Goal: Task Accomplishment & Management: Use online tool/utility

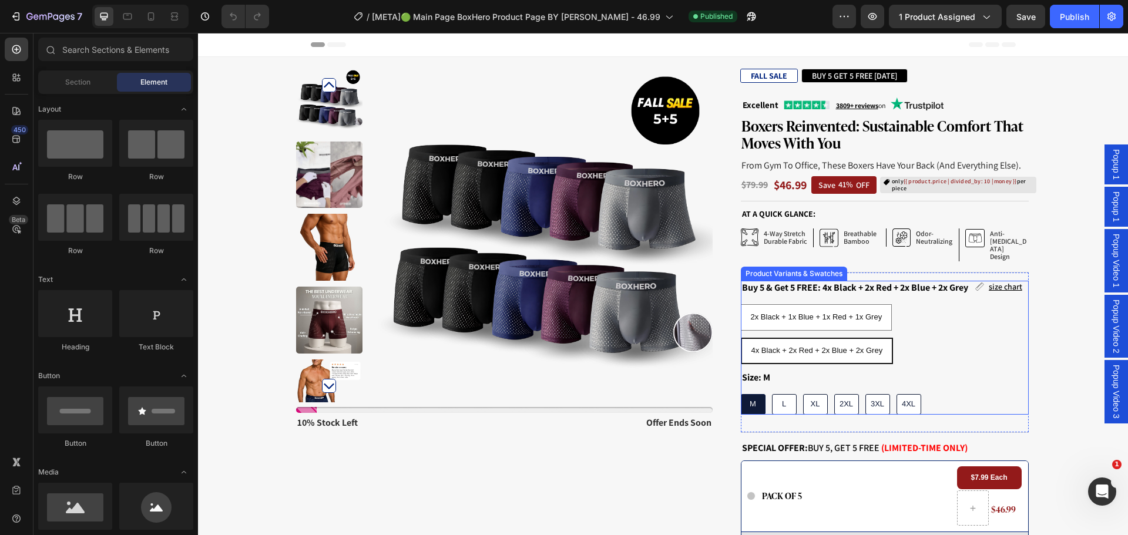
click at [934, 328] on div "2x Black + 1x Blue + 1x Red + 1x Grey 2x Black + 1x Blue + 1x Red + 1x Grey 2x …" at bounding box center [885, 334] width 288 height 60
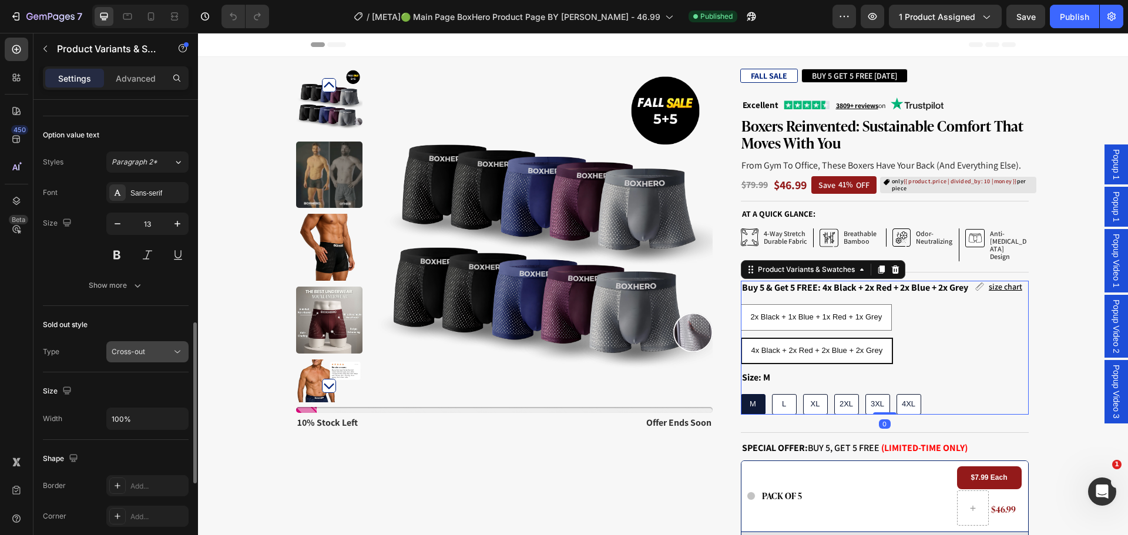
scroll to position [893, 0]
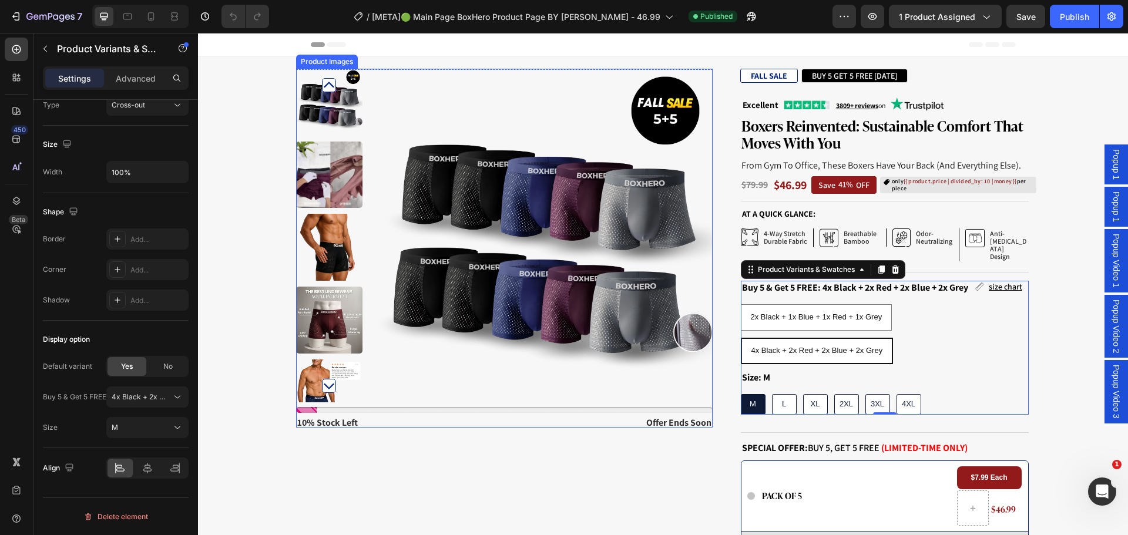
click at [543, 311] on img at bounding box center [545, 236] width 334 height 334
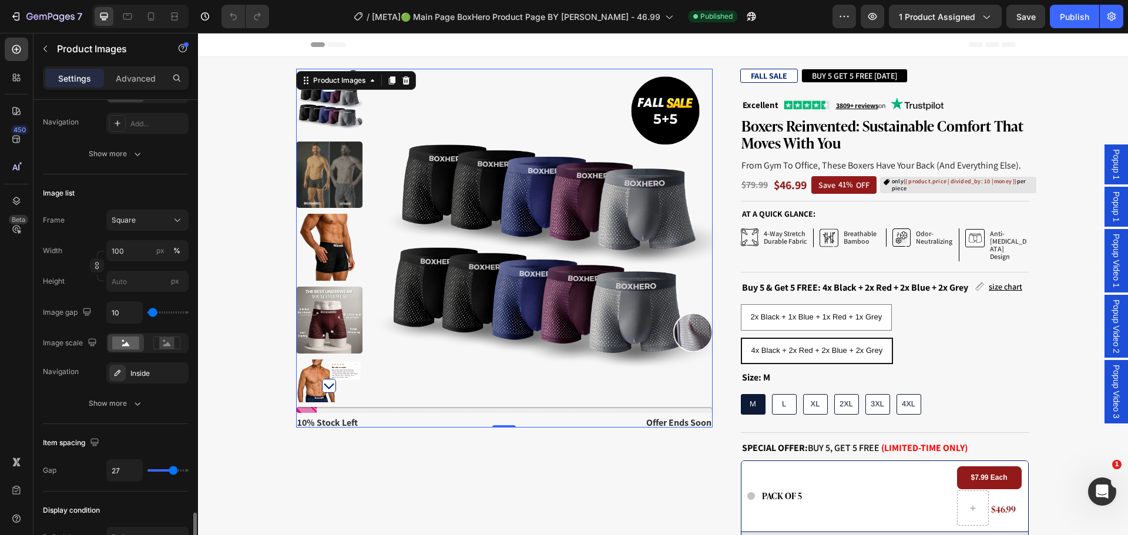
scroll to position [478, 0]
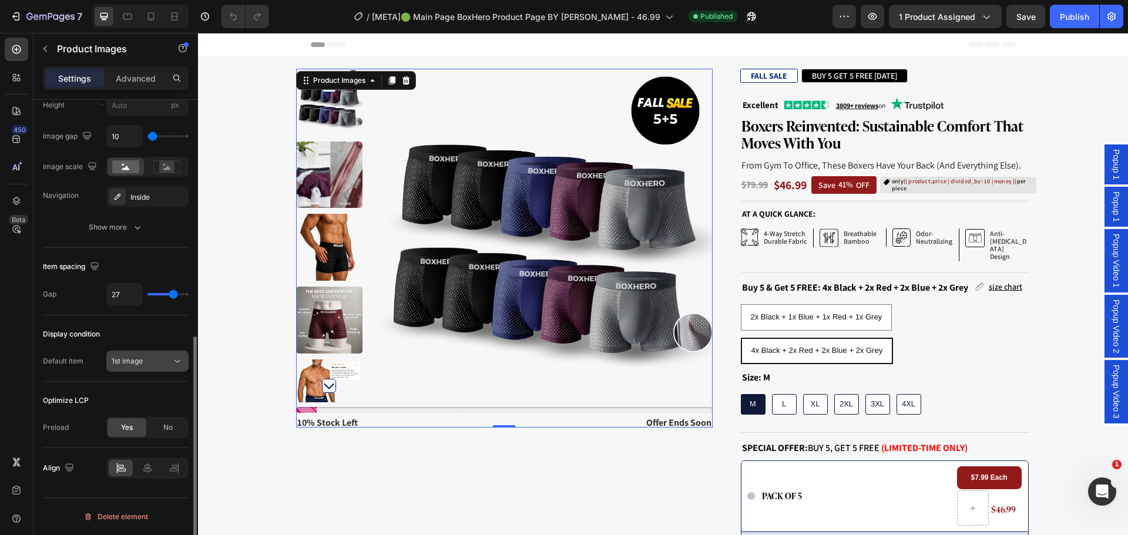
click at [156, 364] on div "1st image" at bounding box center [142, 361] width 60 height 11
click at [130, 338] on div "Display condition" at bounding box center [116, 334] width 146 height 19
click at [135, 357] on span "1st image" at bounding box center [127, 361] width 31 height 9
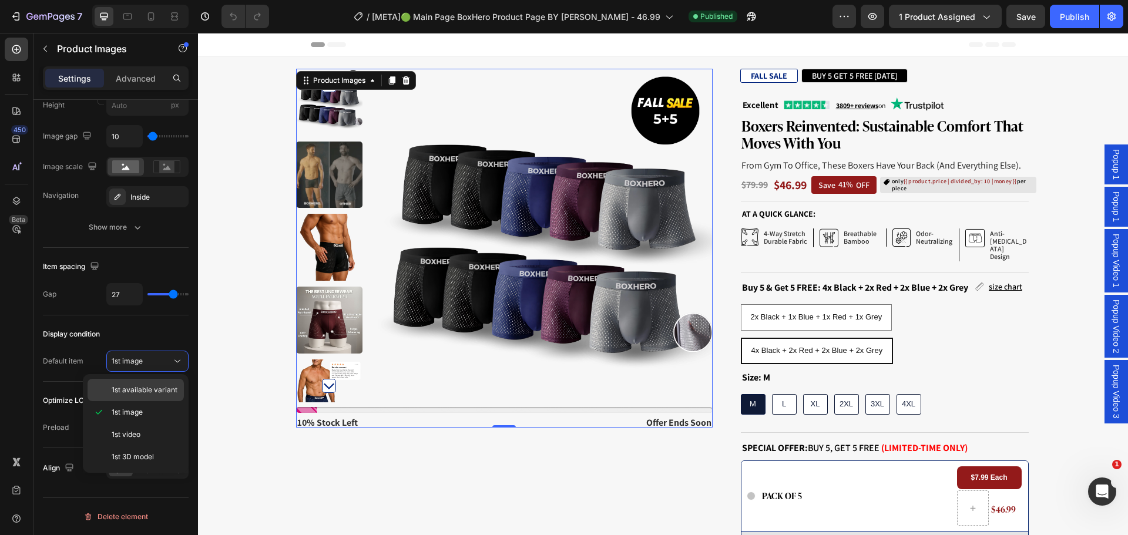
click at [136, 389] on span "1st available variant" at bounding box center [145, 390] width 66 height 11
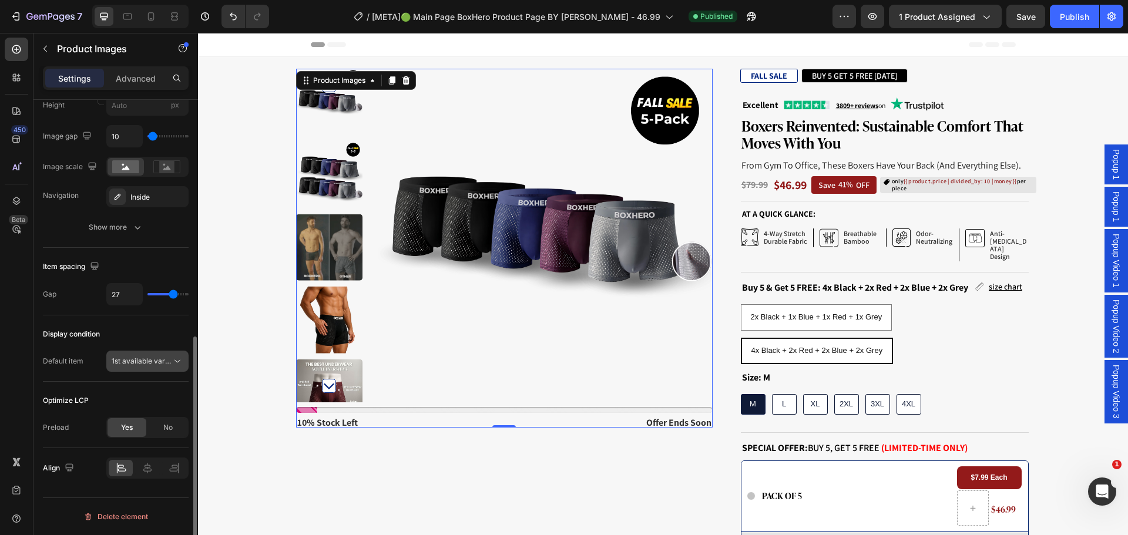
click at [147, 357] on span "1st available variant" at bounding box center [145, 361] width 66 height 9
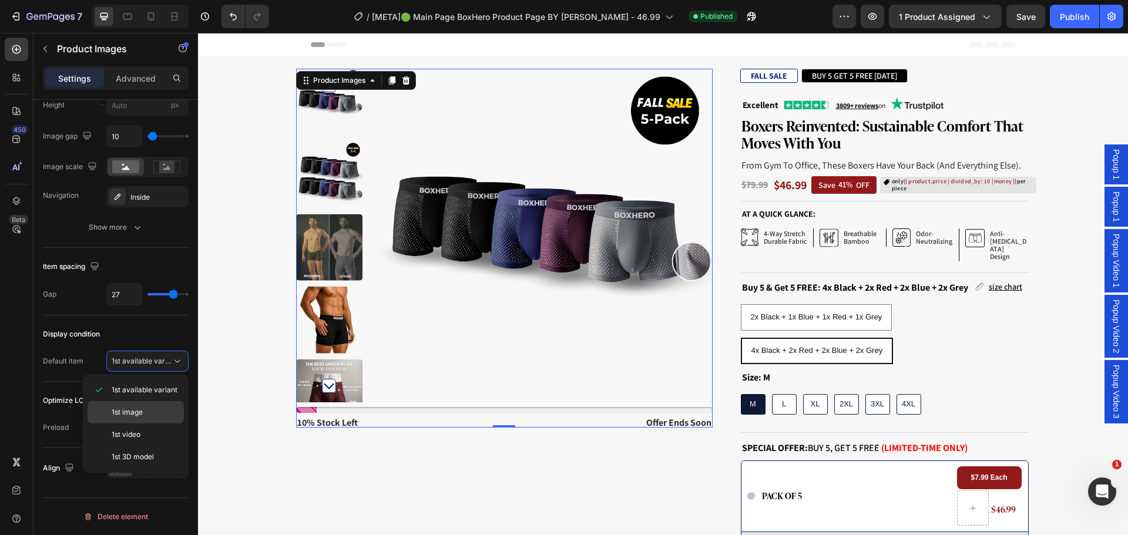
click at [149, 406] on div "1st image" at bounding box center [136, 412] width 96 height 22
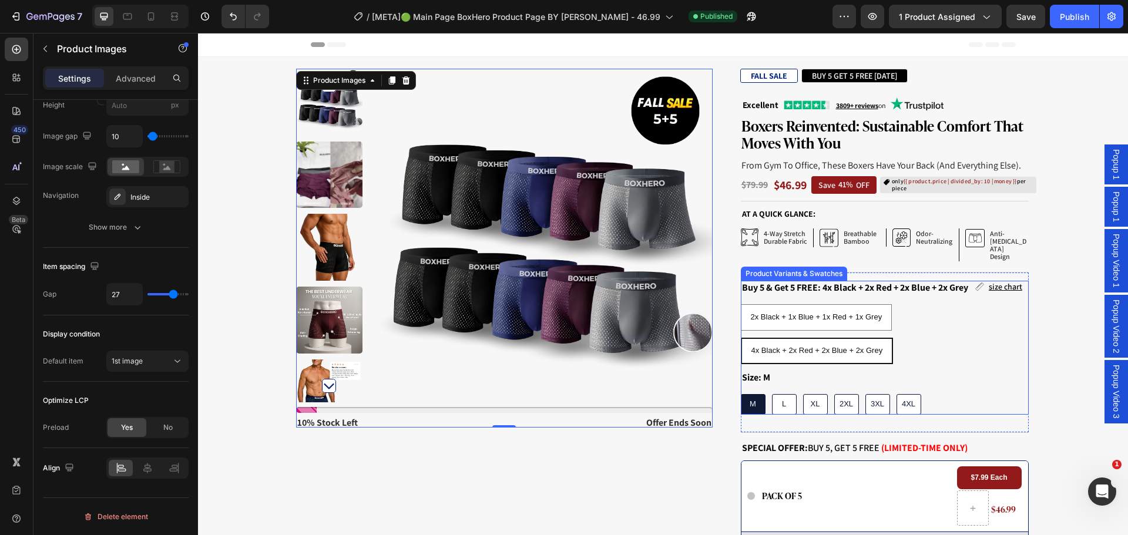
click at [929, 341] on div "2x Black + 1x Blue + 1x Red + 1x Grey 2x Black + 1x Blue + 1x Red + 1x Grey 2x …" at bounding box center [885, 334] width 288 height 60
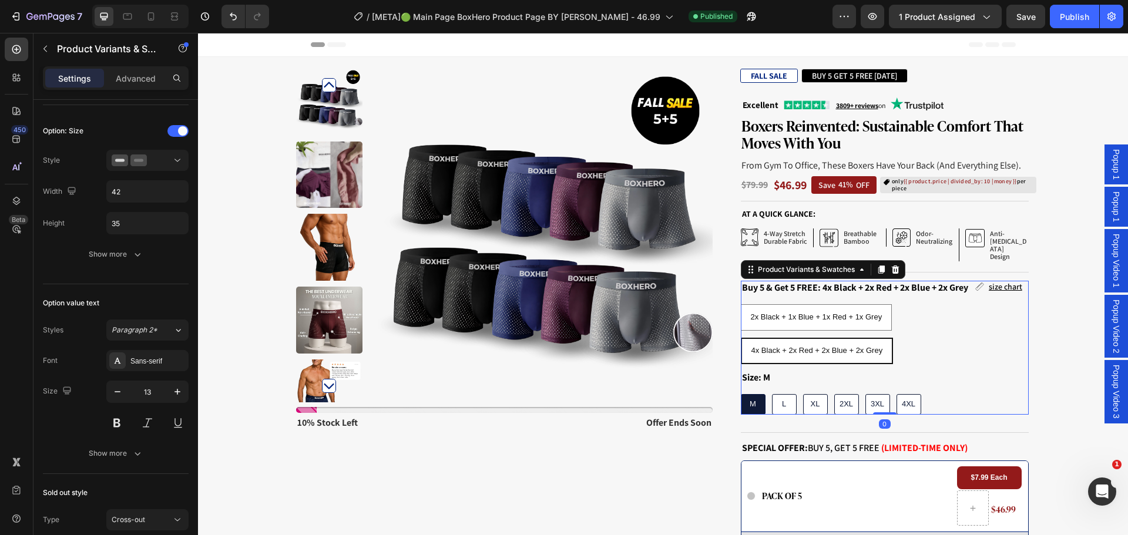
scroll to position [0, 0]
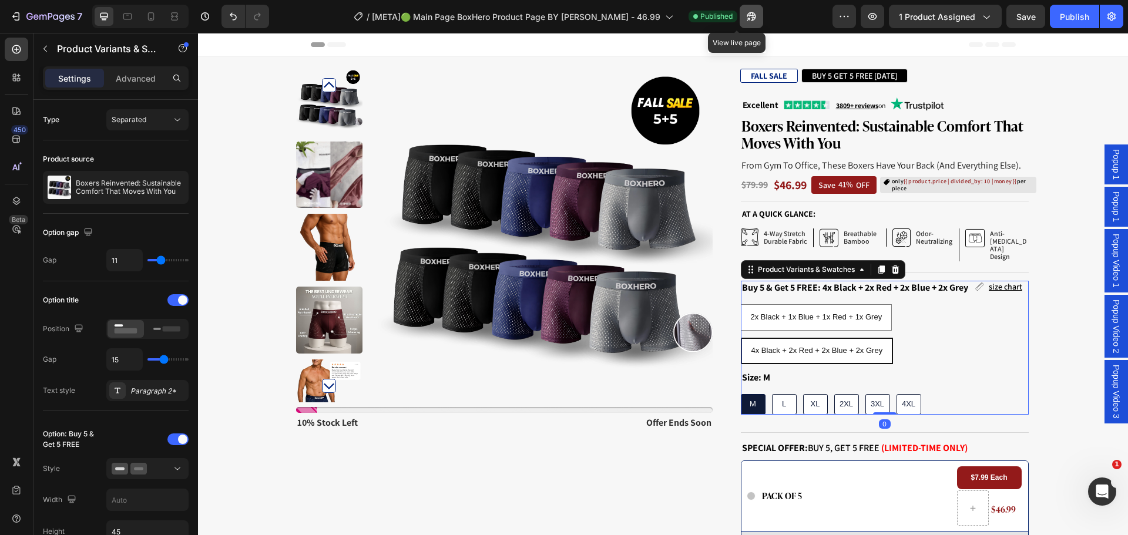
click at [742, 16] on button "button" at bounding box center [751, 16] width 23 height 23
click at [744, 15] on button "button" at bounding box center [751, 16] width 23 height 23
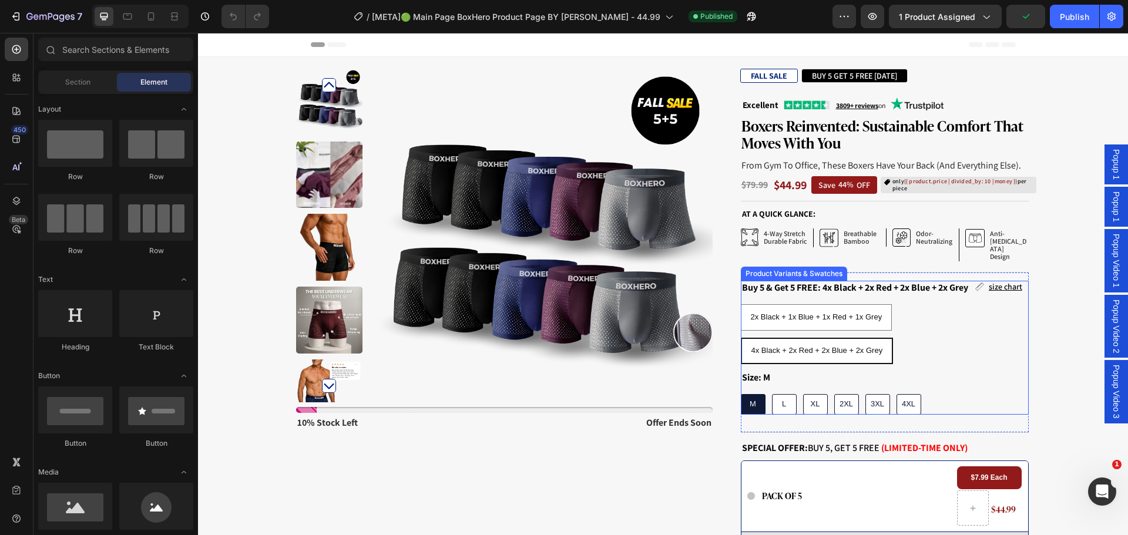
click at [920, 334] on div "2x Black + 1x Blue + 1x Red + 1x Grey 2x Black + 1x Blue + 1x Red + 1x Grey 2x …" at bounding box center [885, 334] width 288 height 60
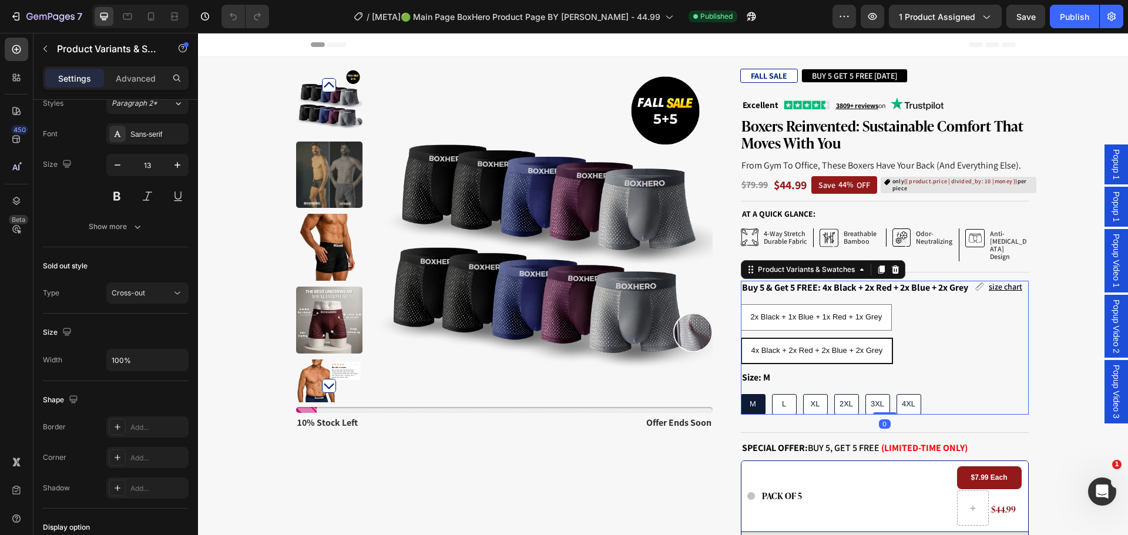
scroll to position [893, 0]
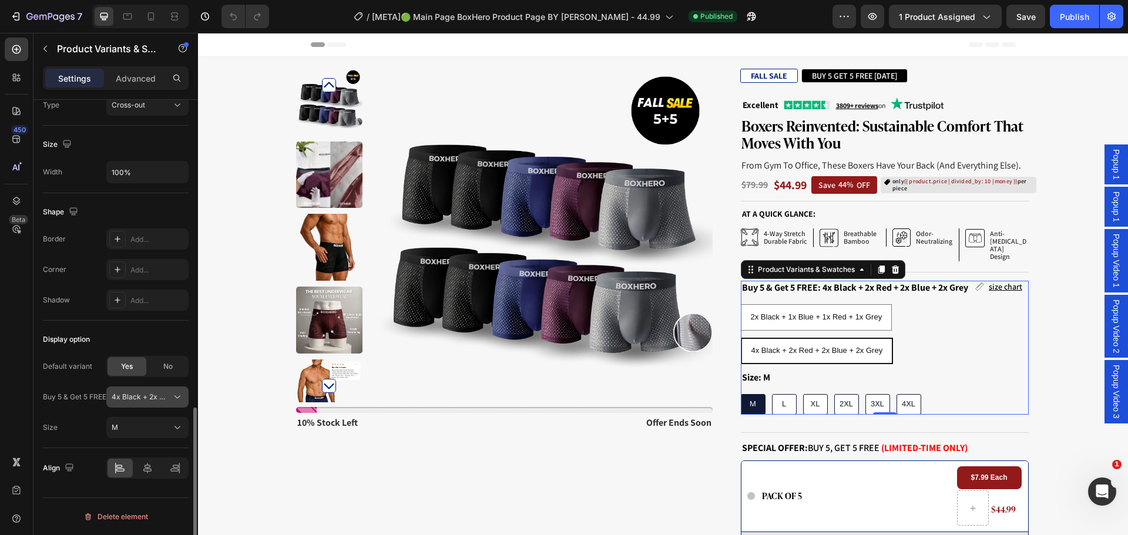
click at [140, 398] on span "4x Black + 2x Red + 2x Blue + 2x Grey" at bounding box center [141, 397] width 58 height 11
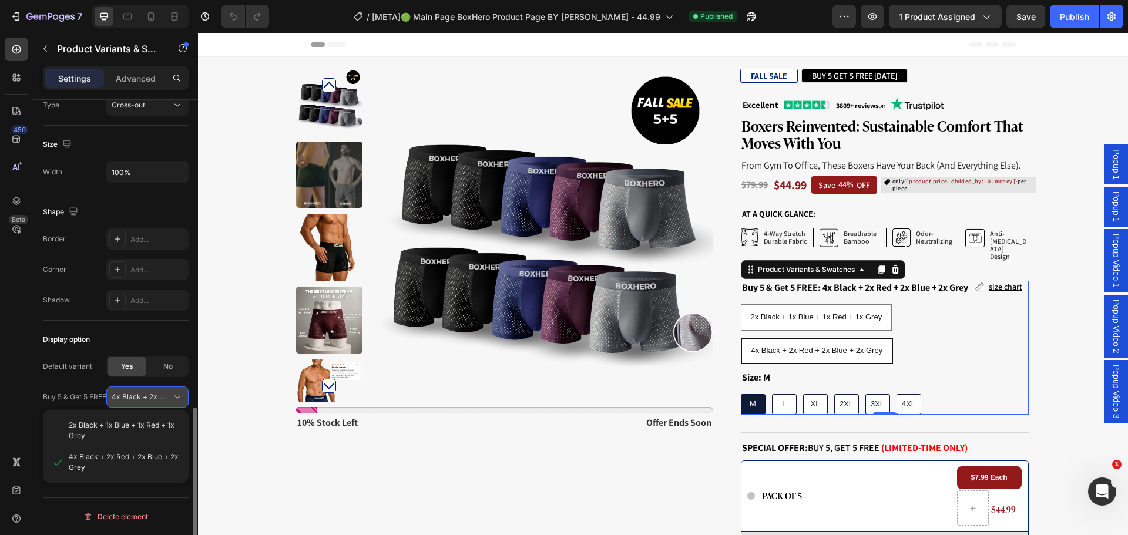
click at [140, 398] on span "4x Black + 2x Red + 2x Blue + 2x Grey" at bounding box center [141, 397] width 58 height 11
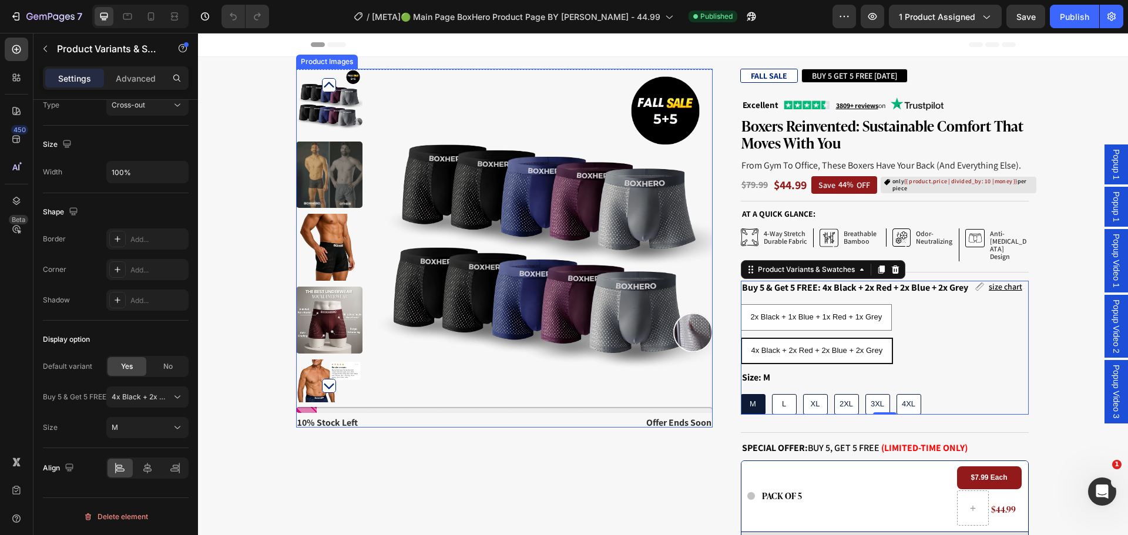
click at [586, 300] on img at bounding box center [545, 236] width 334 height 334
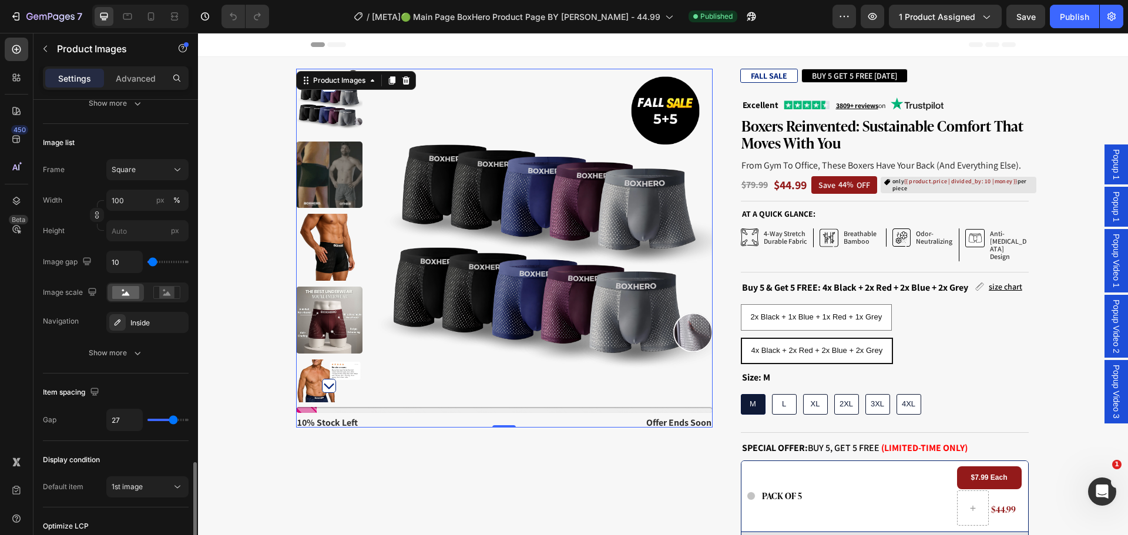
scroll to position [478, 0]
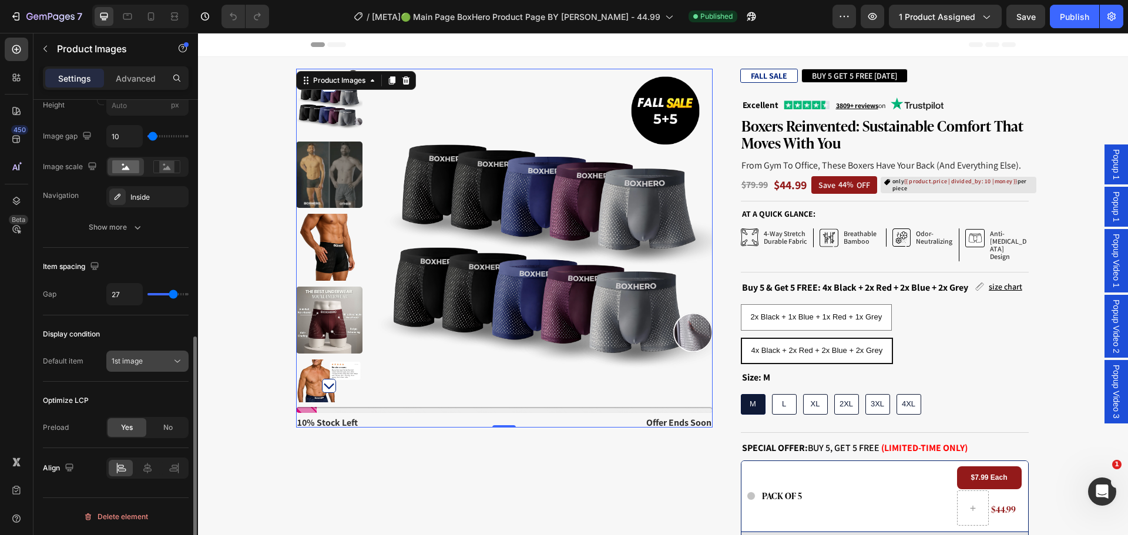
click at [142, 359] on span "1st image" at bounding box center [127, 361] width 31 height 9
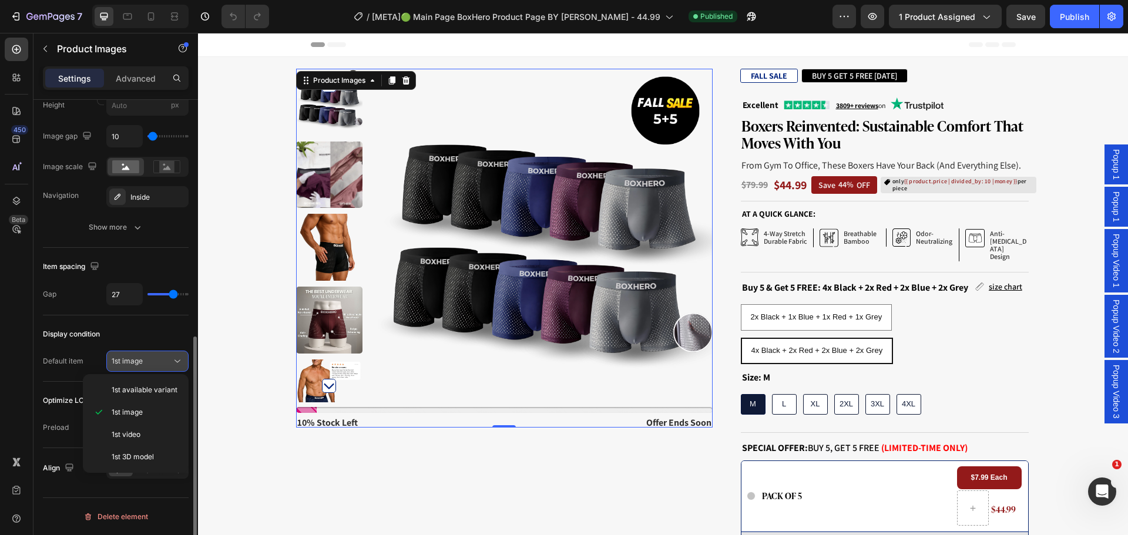
click at [142, 359] on span "1st image" at bounding box center [127, 361] width 31 height 9
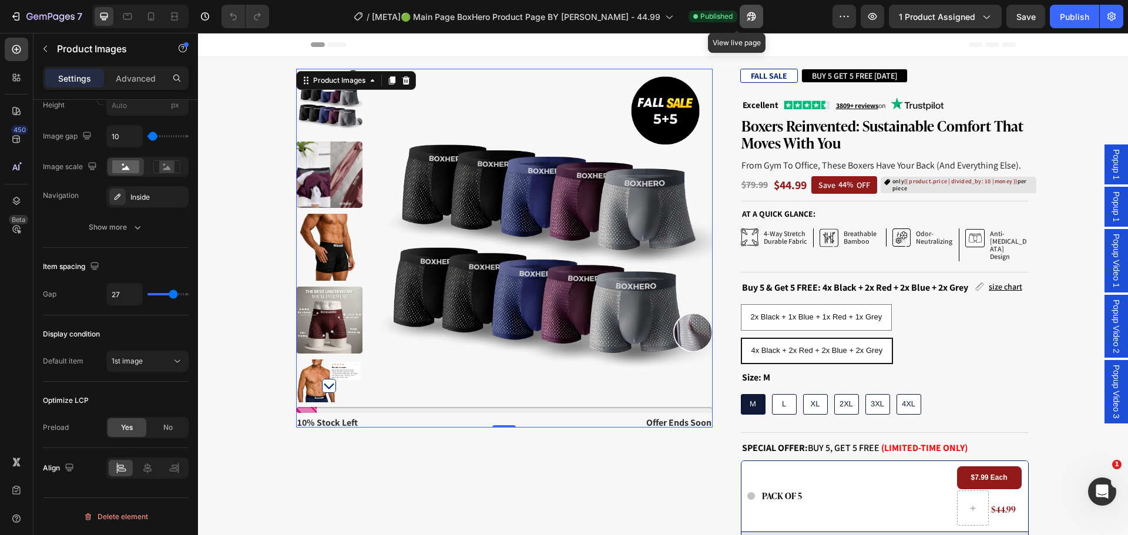
click at [743, 17] on button "button" at bounding box center [751, 16] width 23 height 23
click at [745, 16] on icon "button" at bounding box center [751, 17] width 12 height 12
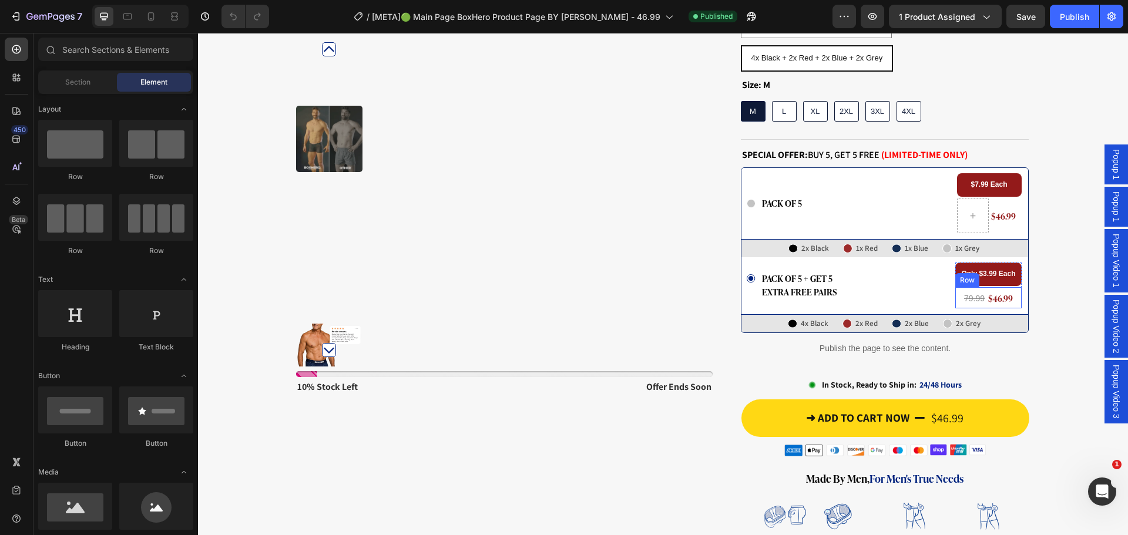
scroll to position [294, 0]
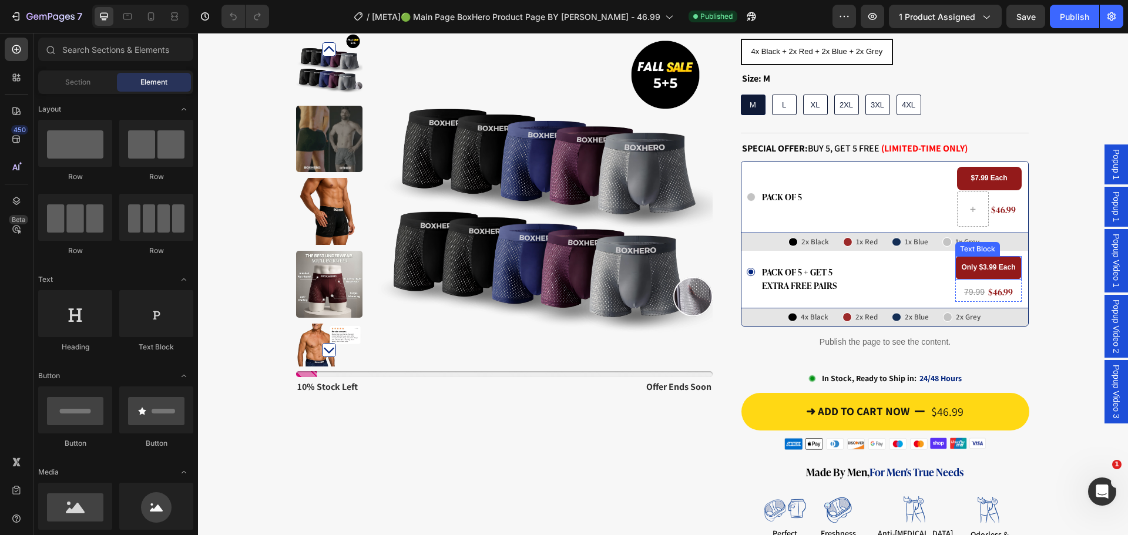
click at [979, 263] on strong "Only $3.99 Each" at bounding box center [988, 267] width 54 height 8
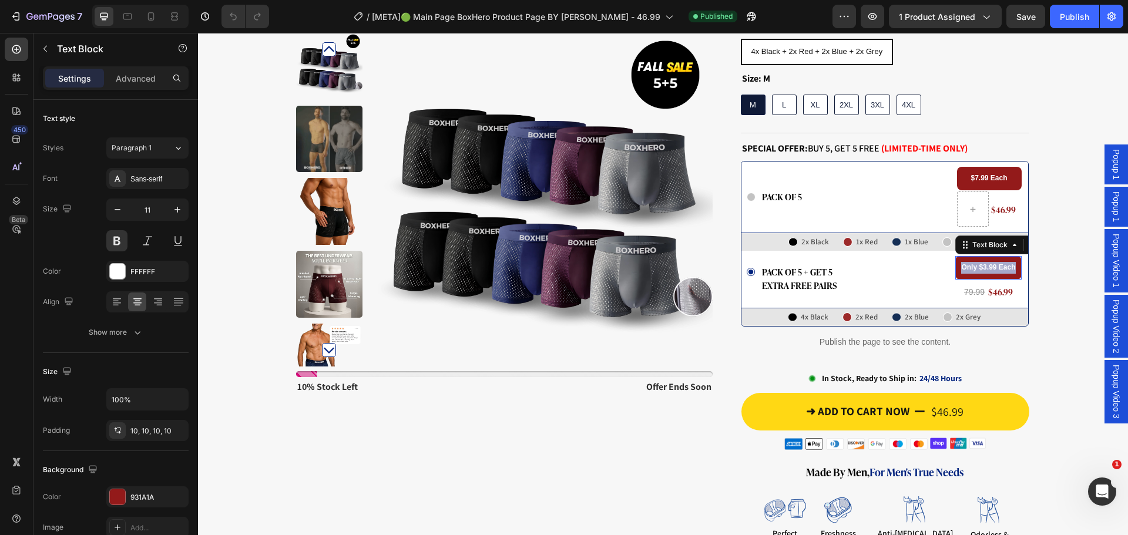
click at [979, 263] on strong "Only $3.99 Each" at bounding box center [988, 267] width 54 height 8
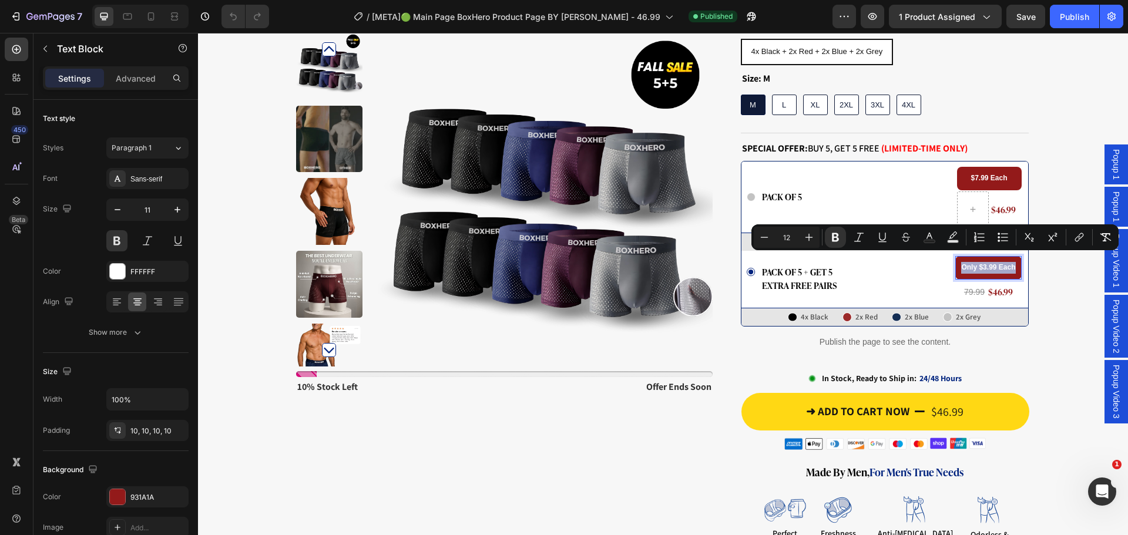
click at [988, 263] on strong "Only $3.99 Each" at bounding box center [988, 267] width 54 height 8
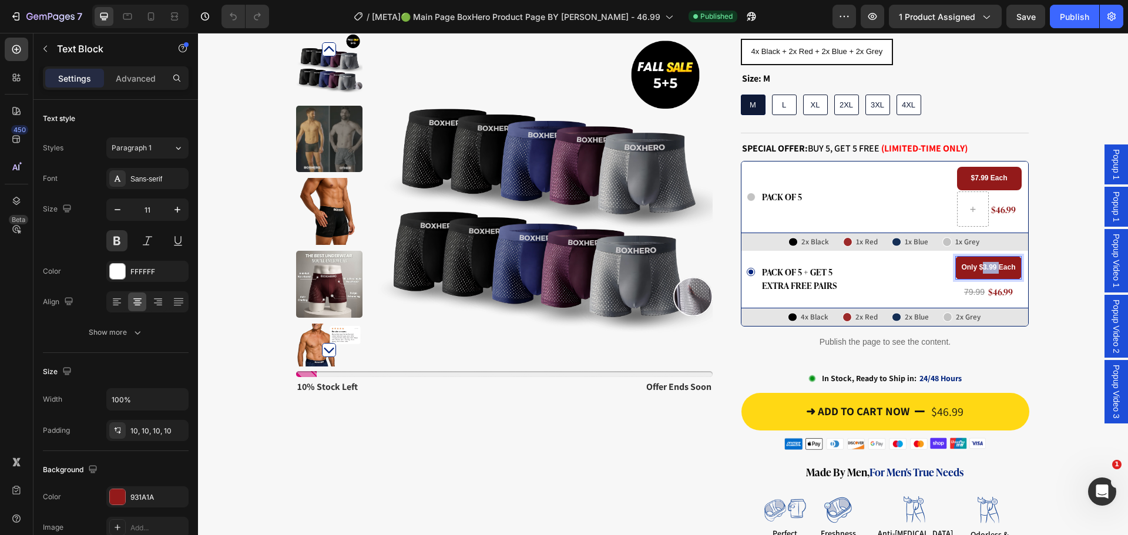
click at [988, 263] on strong "Only $3.99 Each" at bounding box center [988, 267] width 54 height 8
click at [982, 263] on strong "Only $3.99 Each" at bounding box center [988, 267] width 54 height 8
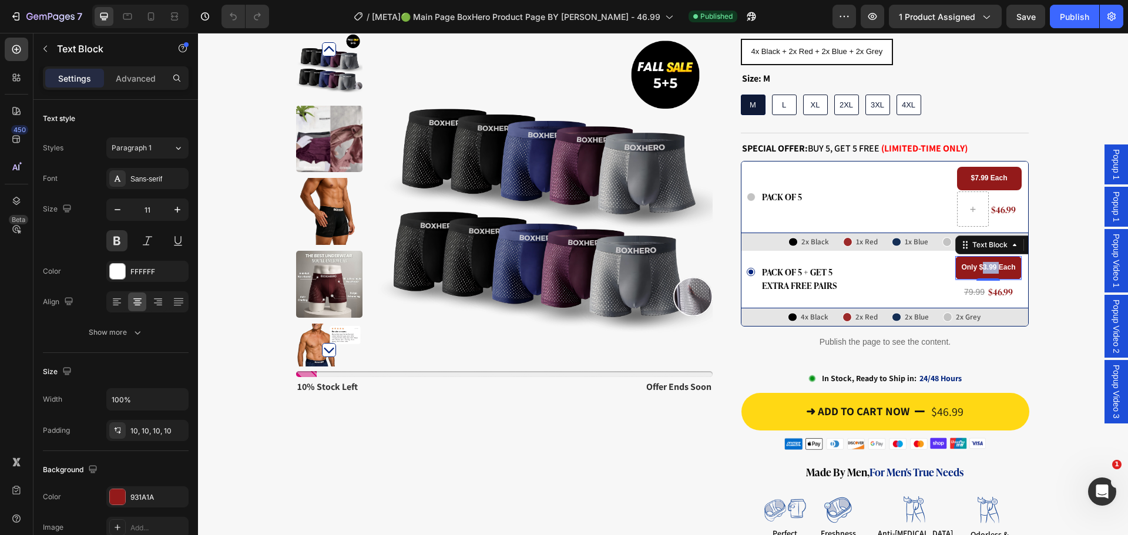
click at [982, 263] on strong "Only $3.99 Each" at bounding box center [988, 267] width 54 height 8
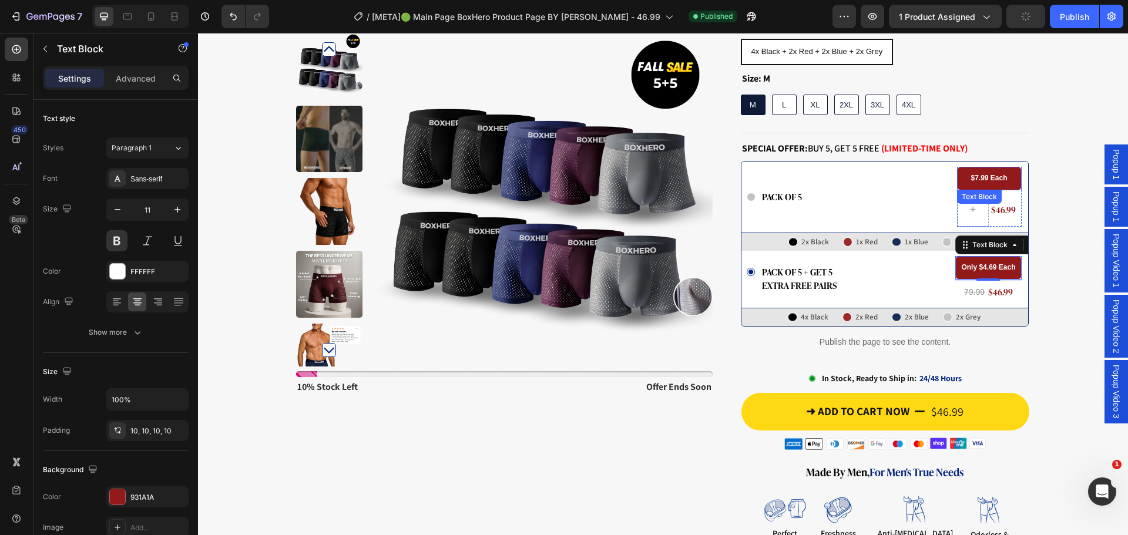
click at [972, 174] on strong "$7.99 Each" at bounding box center [988, 178] width 36 height 8
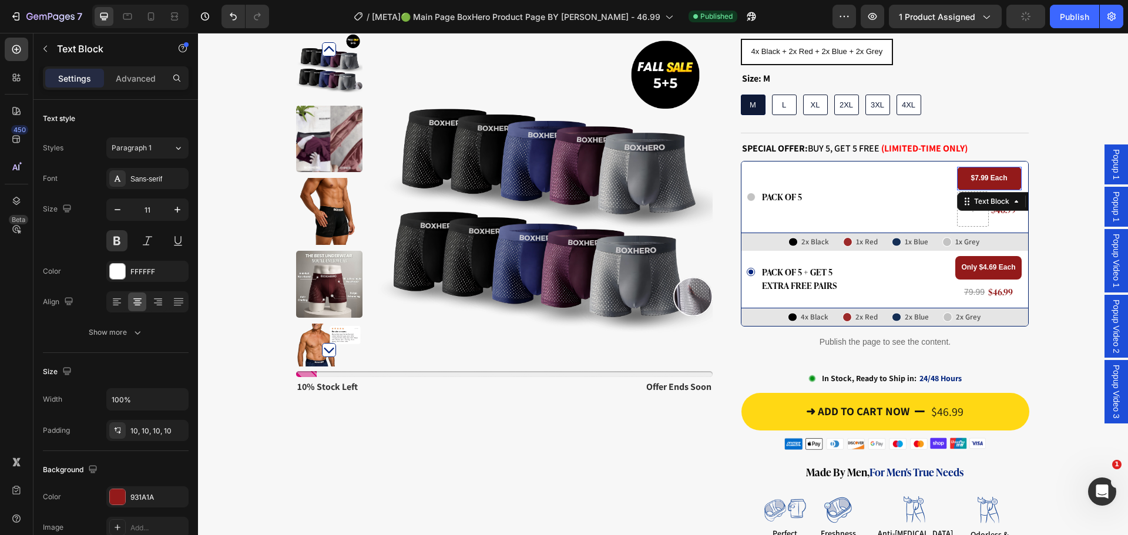
click at [972, 174] on strong "$7.99 Each" at bounding box center [988, 178] width 36 height 8
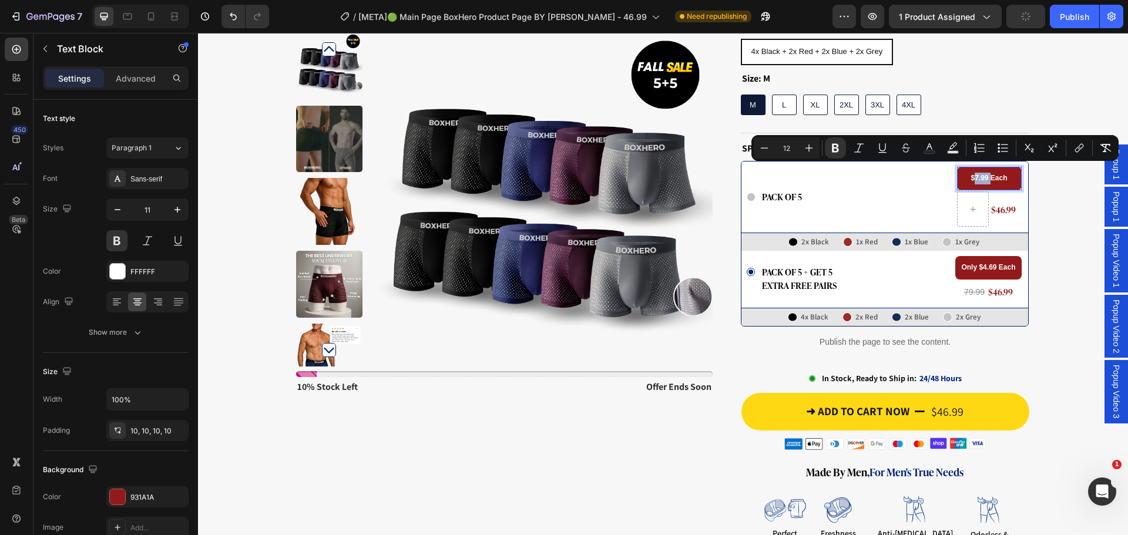
click at [970, 174] on strong "$7.99 Each" at bounding box center [988, 178] width 36 height 8
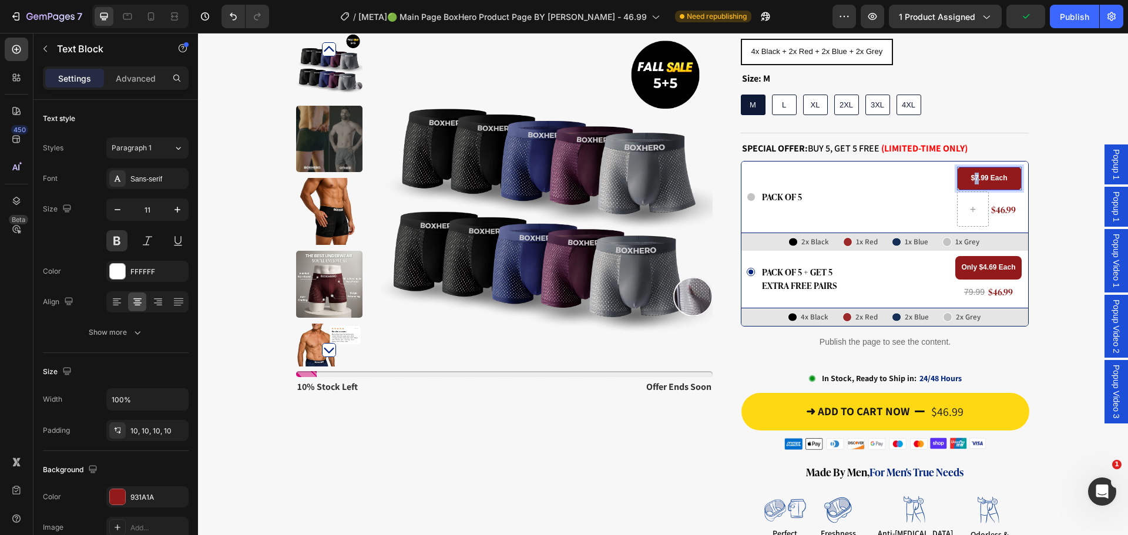
click at [970, 174] on strong "$7.99 Each" at bounding box center [988, 178] width 36 height 8
click at [977, 174] on strong "$9.99 Each" at bounding box center [988, 178] width 36 height 8
drag, startPoint x: 1089, startPoint y: 16, endPoint x: 882, endPoint y: 8, distance: 207.5
click at [1089, 16] on button "Publish" at bounding box center [1074, 16] width 49 height 23
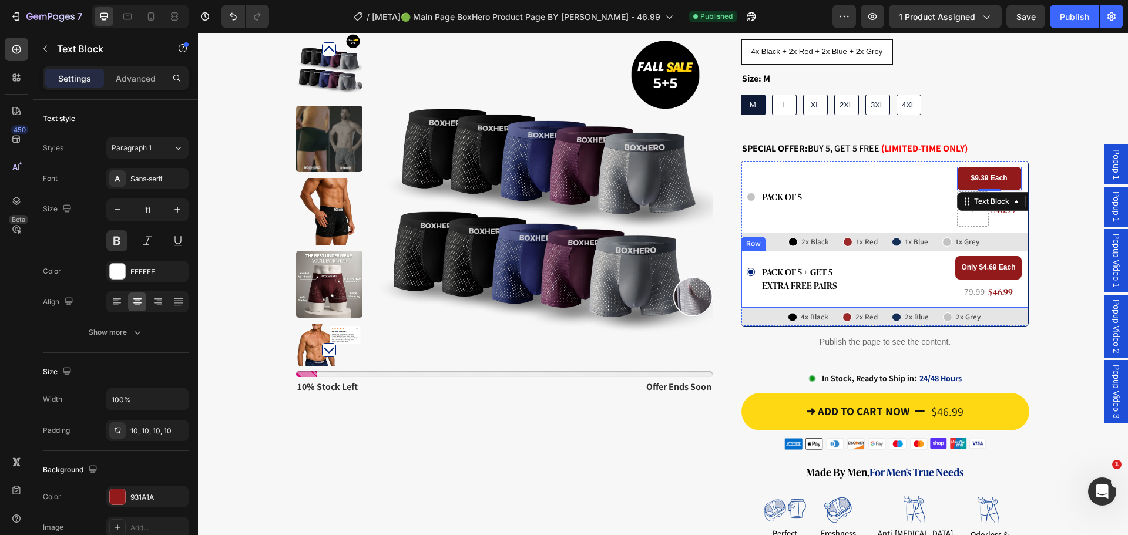
click at [915, 273] on div "Icon pack of 5 + GET 5 extra free pairs Text Block Row" at bounding box center [849, 278] width 204 height 29
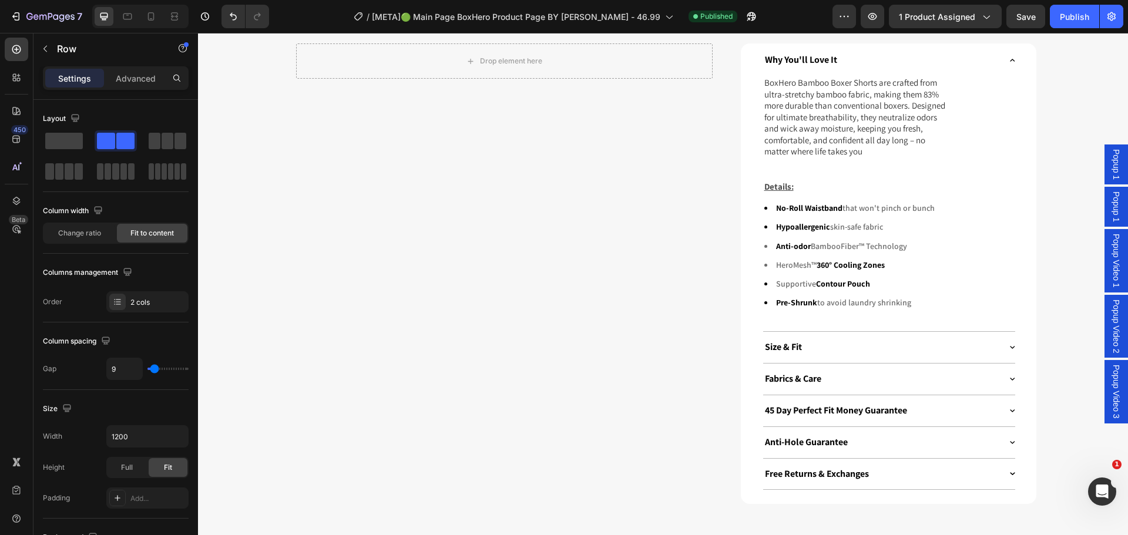
scroll to position [1175, 0]
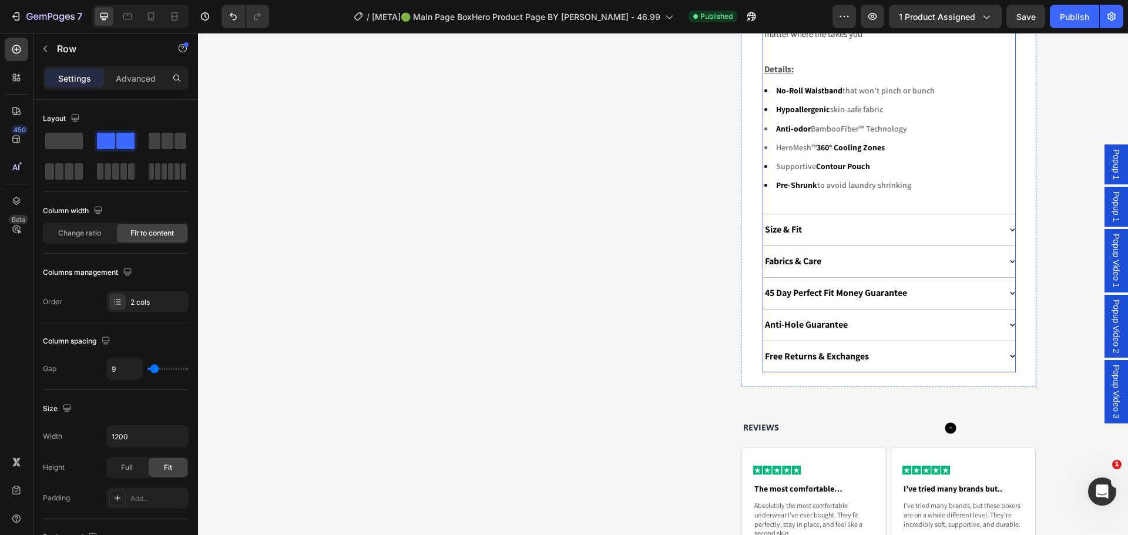
click at [987, 233] on div "Size & Fit" at bounding box center [881, 230] width 237 height 16
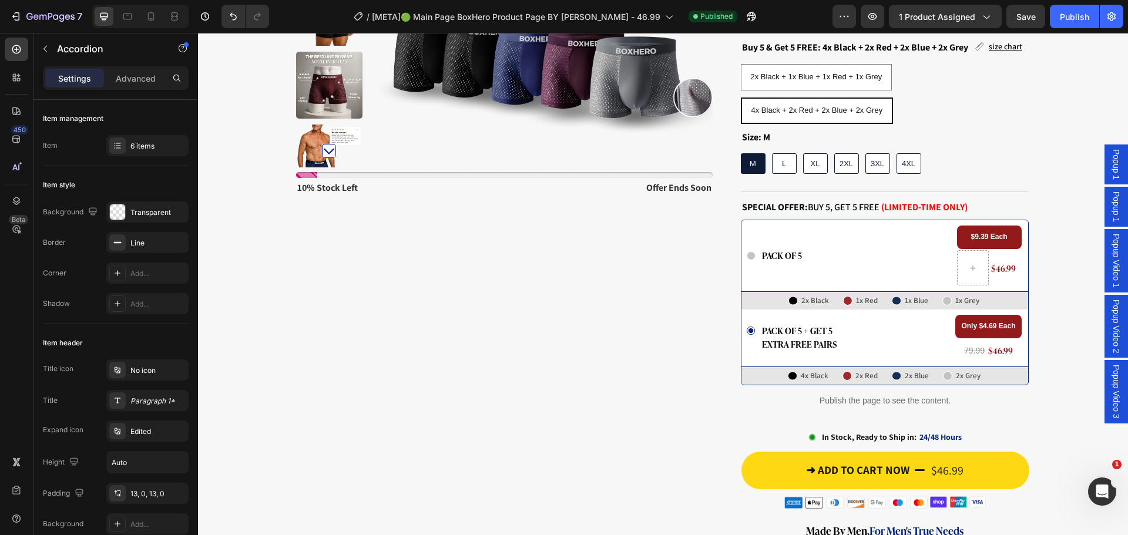
scroll to position [0, 0]
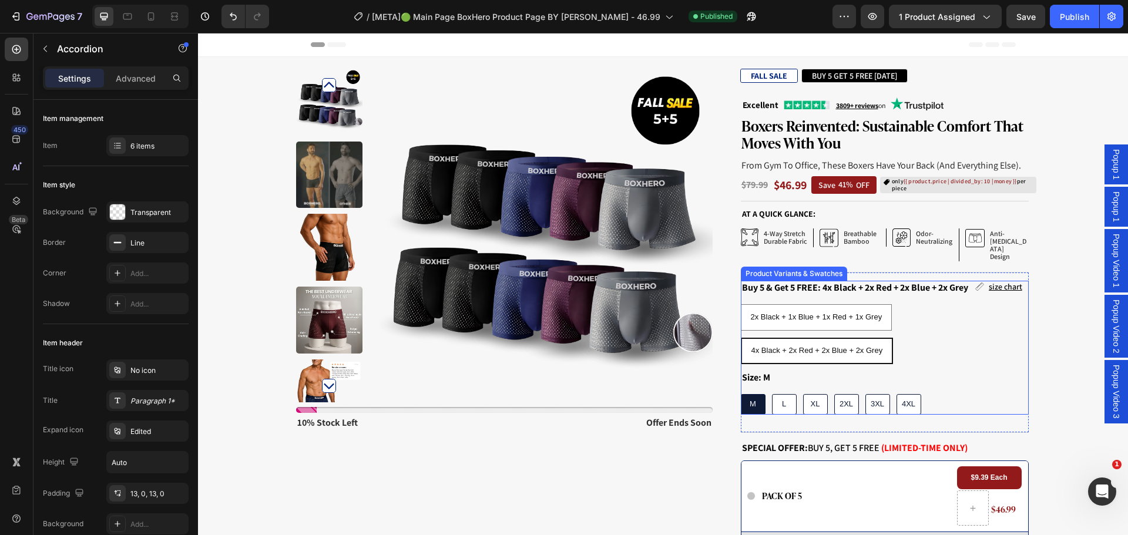
click at [941, 304] on div "2x Black + 1x Blue + 1x Red + 1x Grey 2x Black + 1x Blue + 1x Red + 1x Grey 2x …" at bounding box center [885, 334] width 288 height 60
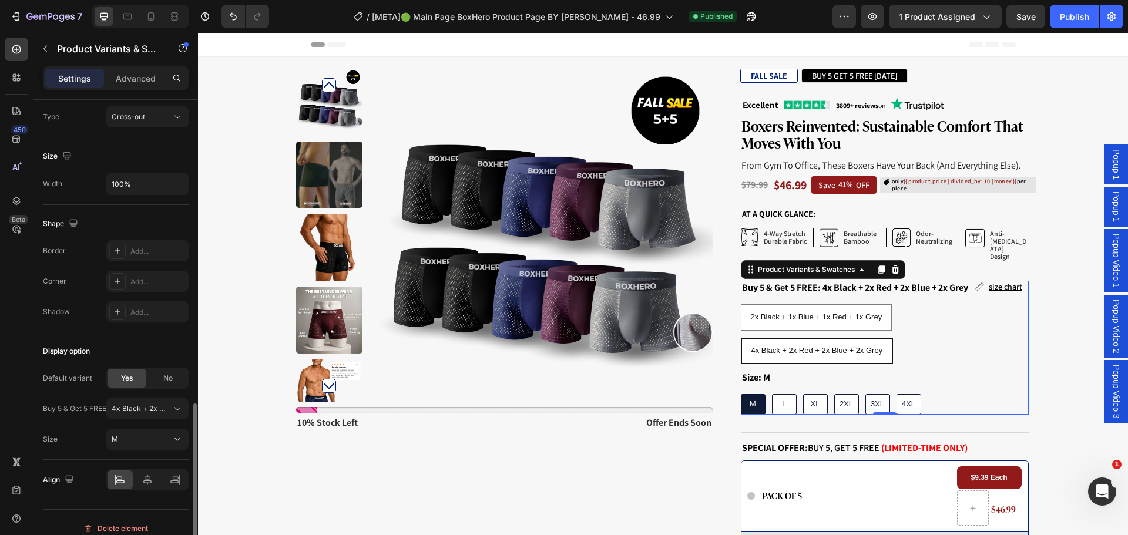
scroll to position [893, 0]
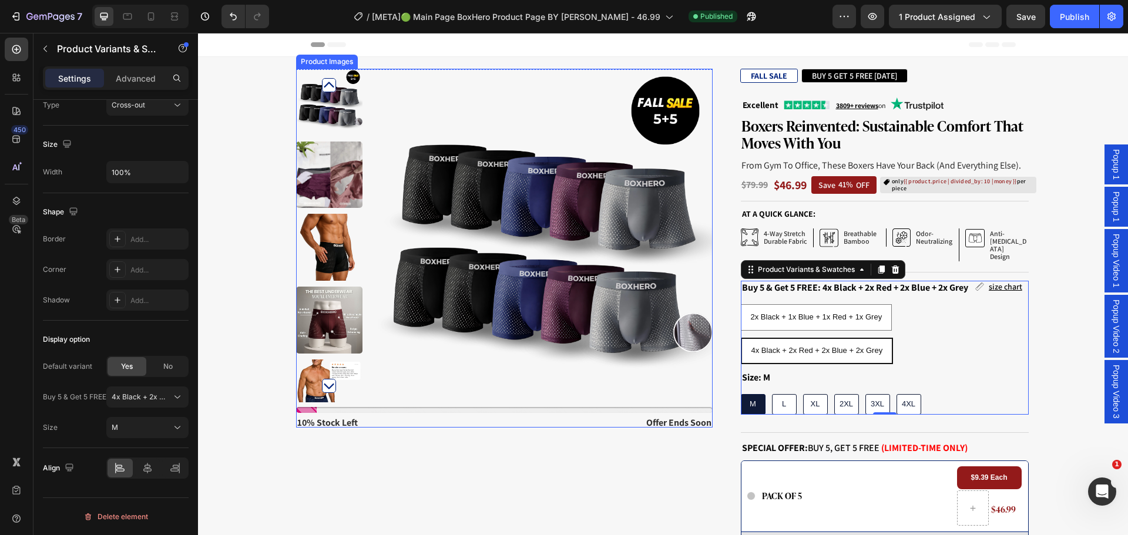
click at [399, 293] on img at bounding box center [545, 236] width 334 height 334
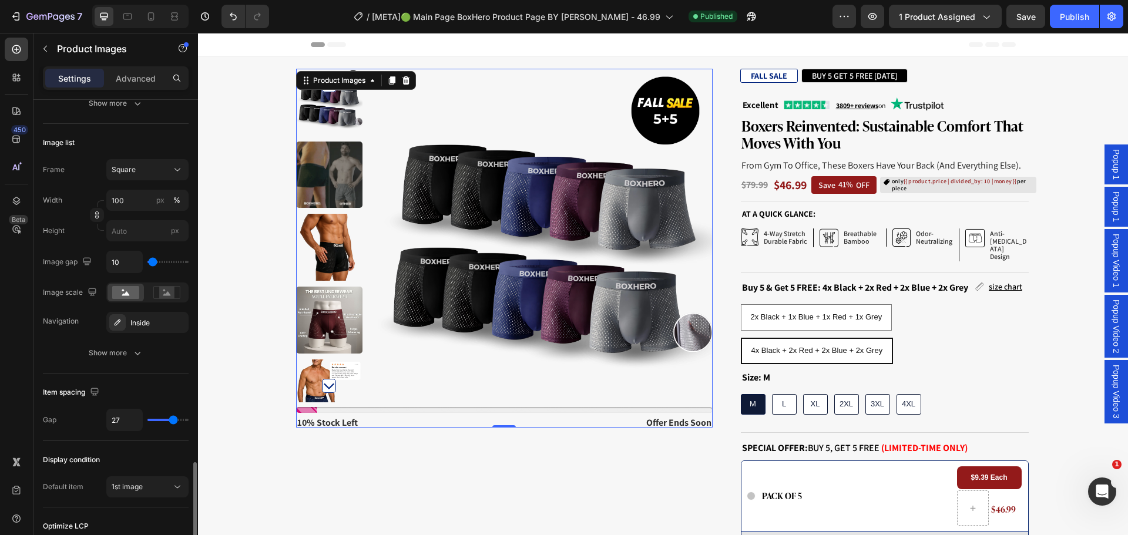
scroll to position [478, 0]
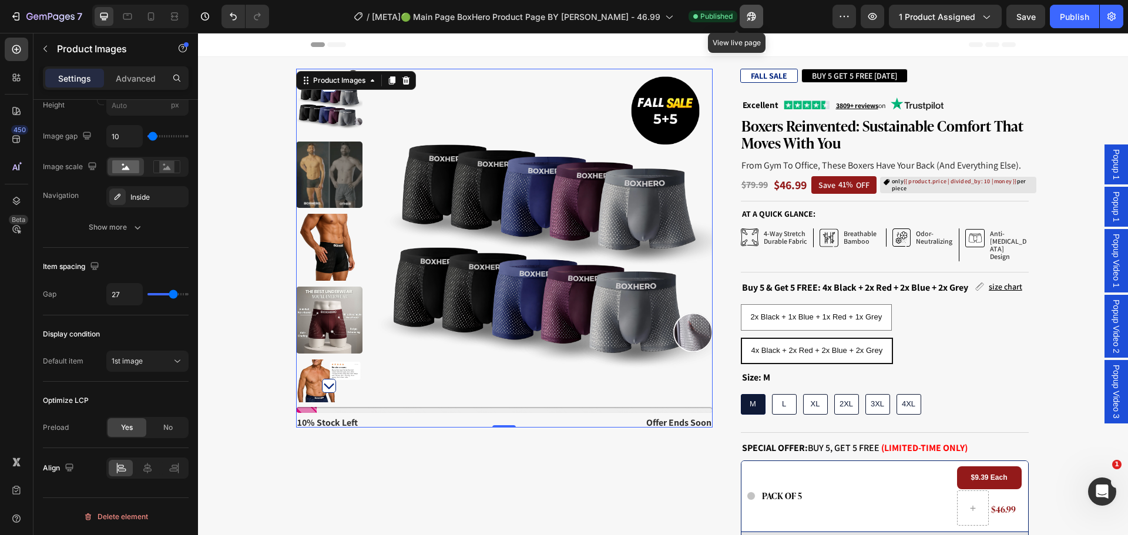
click at [745, 12] on icon "button" at bounding box center [751, 17] width 12 height 12
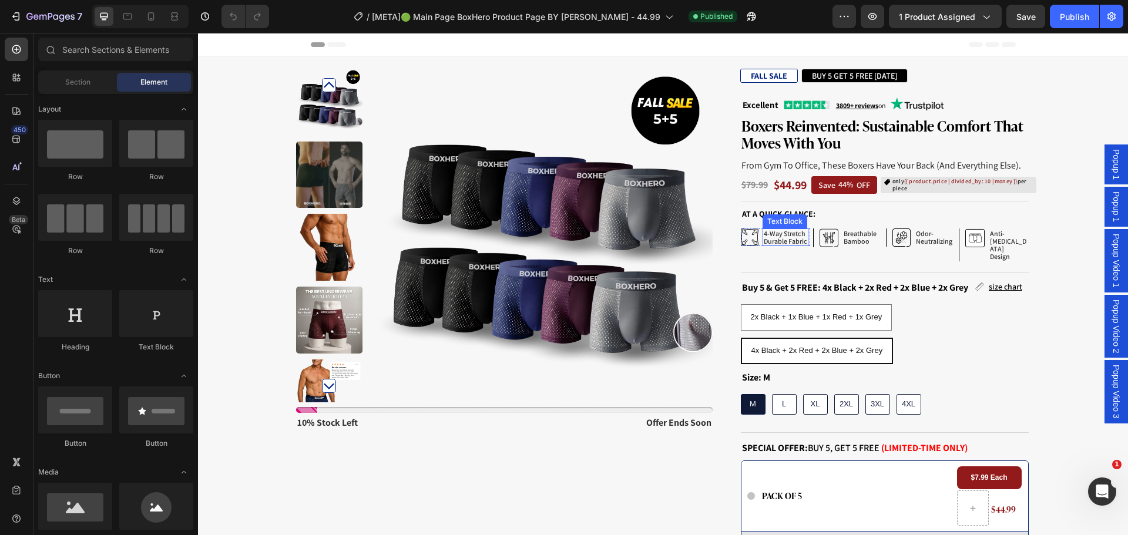
scroll to position [294, 0]
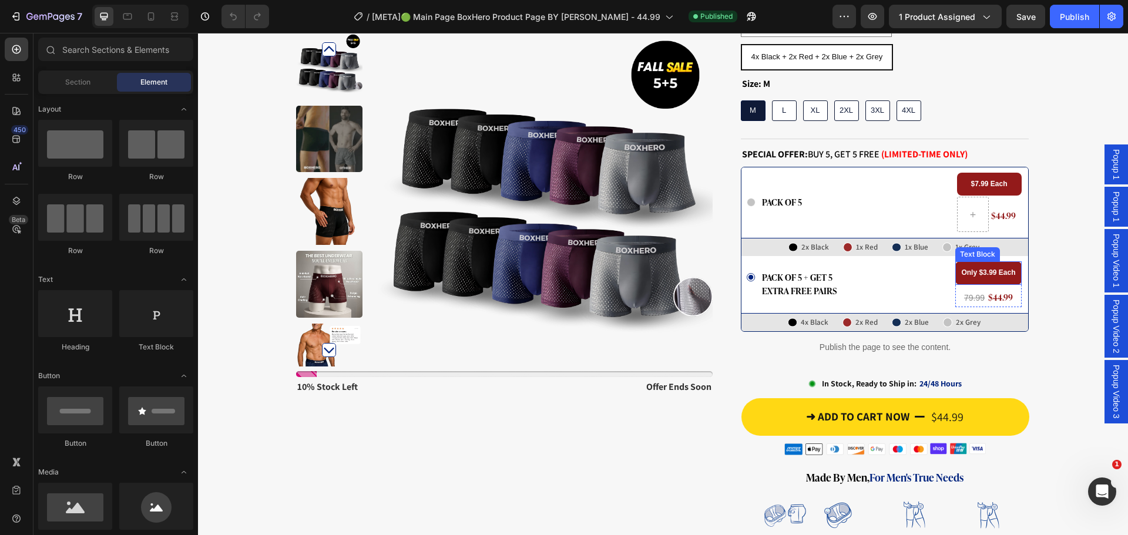
click at [982, 268] on strong "Only $3.99 Each" at bounding box center [988, 272] width 54 height 8
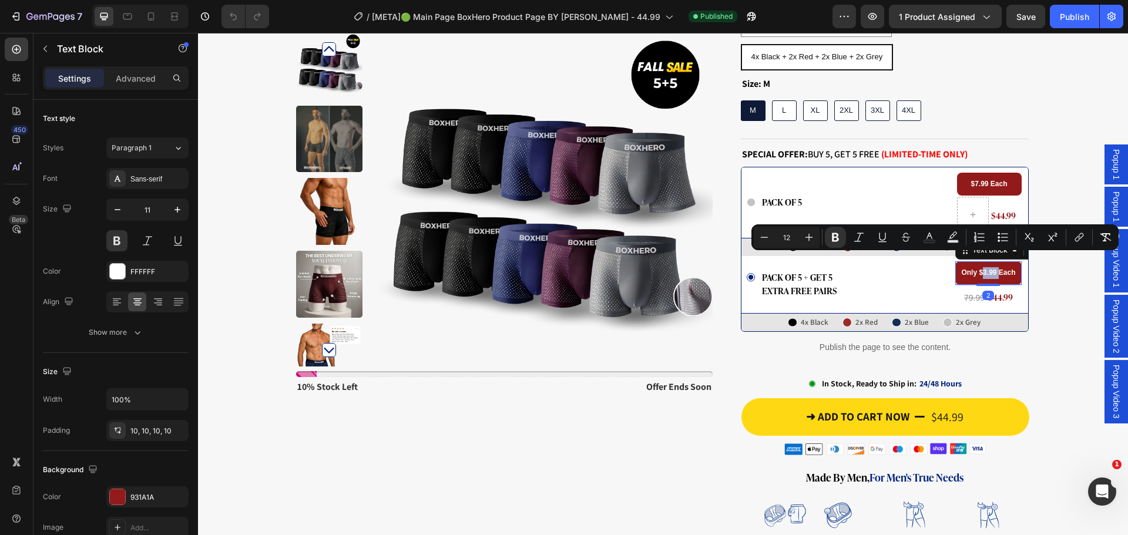
click at [981, 268] on strong "Only $3.99 Each" at bounding box center [988, 272] width 54 height 8
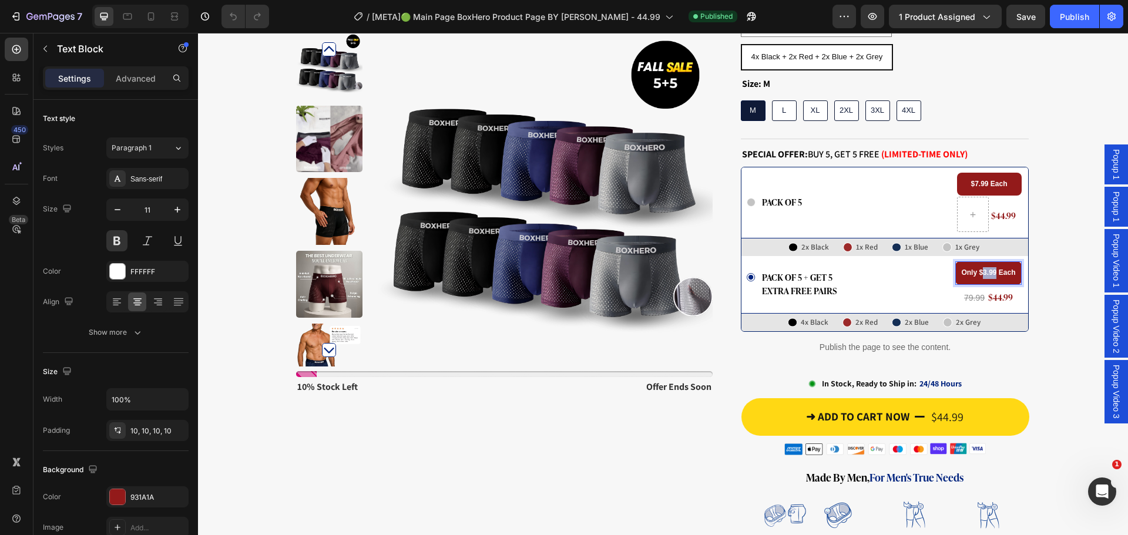
click at [980, 268] on strong "Only $3.99 Each" at bounding box center [988, 272] width 54 height 8
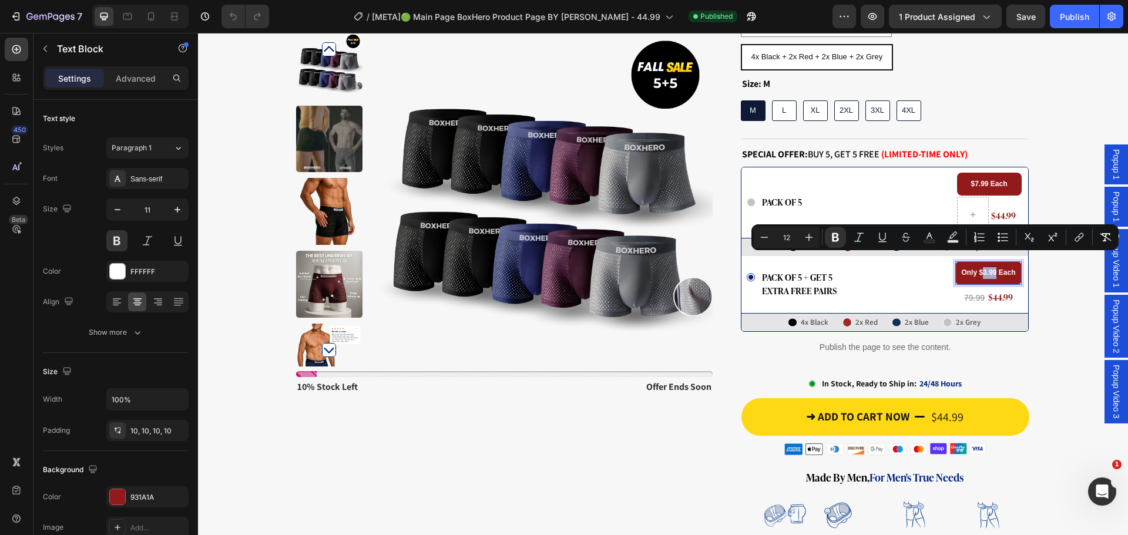
click at [979, 268] on strong "Only $3.99 Each" at bounding box center [988, 272] width 54 height 8
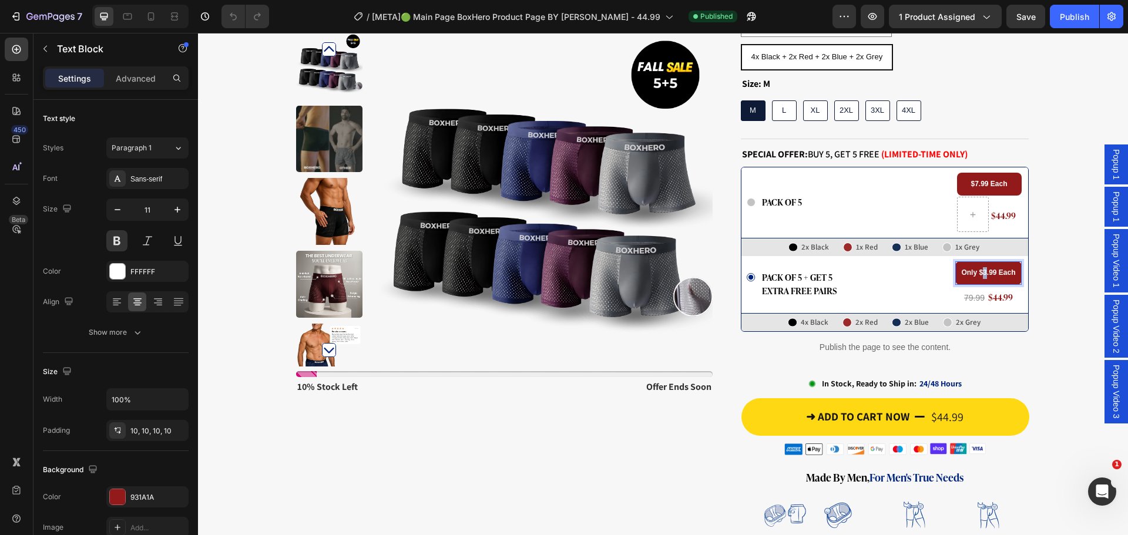
click at [982, 268] on strong "Only $3.99 Each" at bounding box center [988, 272] width 54 height 8
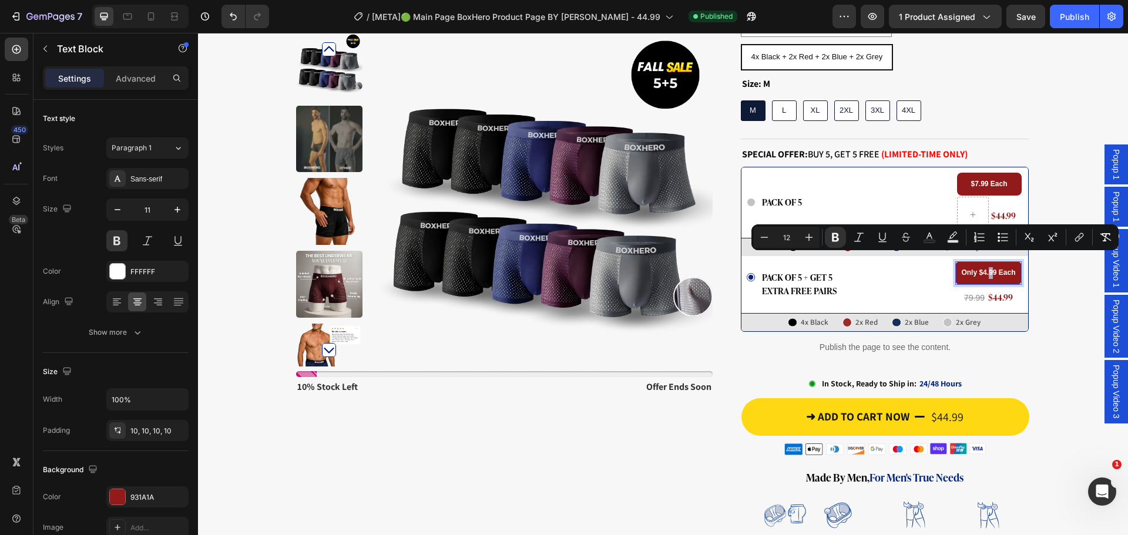
click at [988, 268] on strong "Only $4.99 Each" at bounding box center [988, 272] width 54 height 8
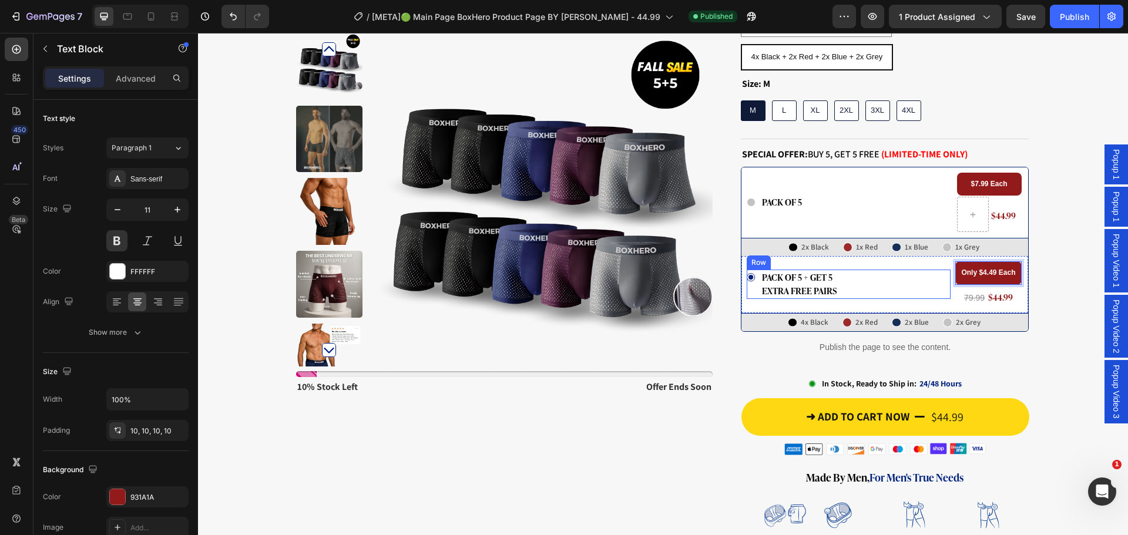
click at [915, 270] on div "Icon pack of 5 + GET 5 extra free pairs Text Block Row" at bounding box center [849, 284] width 204 height 29
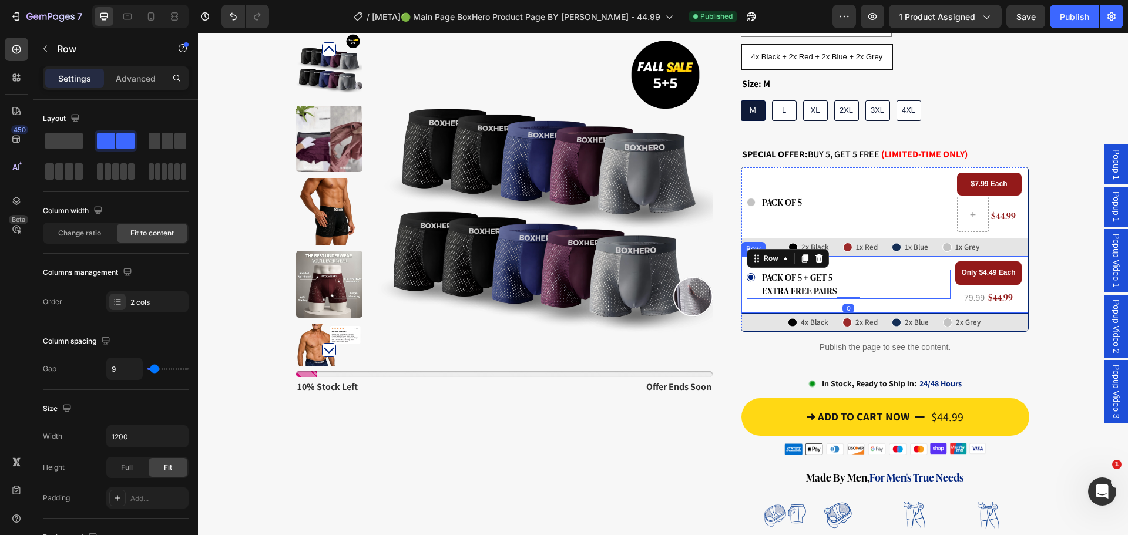
click at [936, 261] on div "Icon pack of 5 + GET 5 extra free pairs Text Block Row 0" at bounding box center [849, 283] width 204 height 45
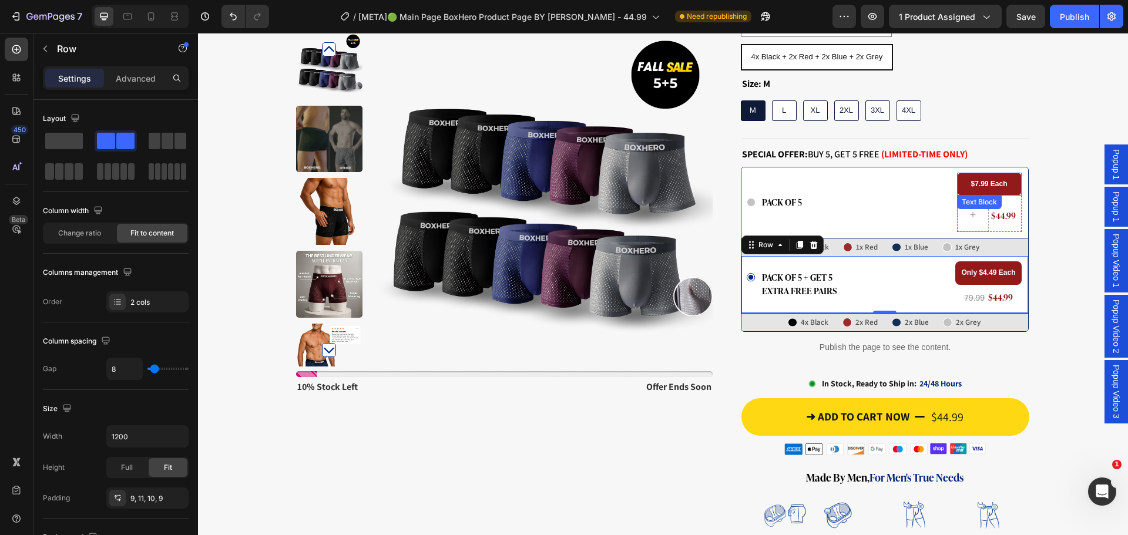
click at [973, 180] on strong "$7.99 Each" at bounding box center [988, 184] width 36 height 8
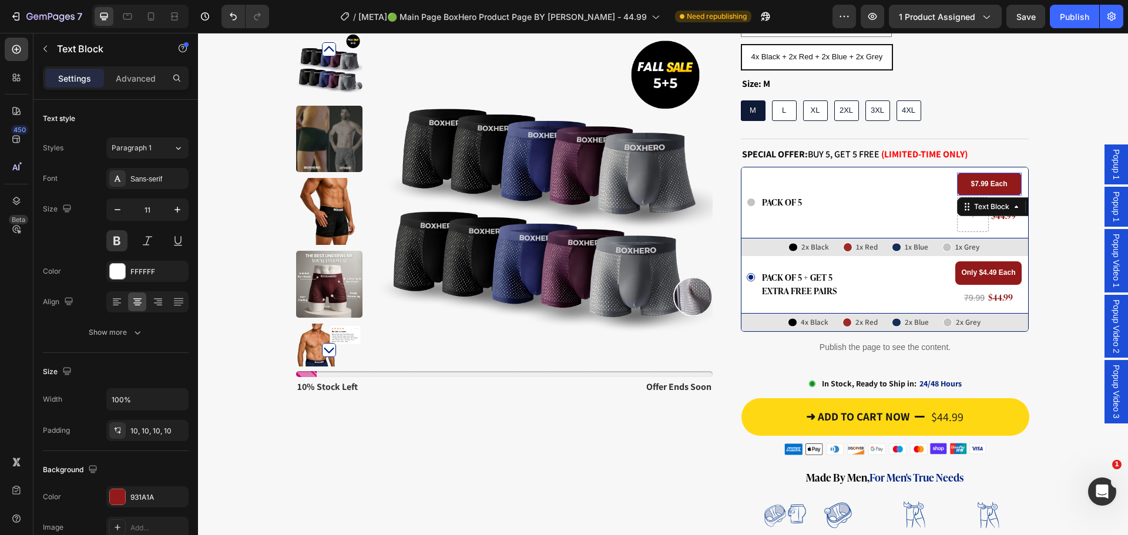
click at [973, 180] on strong "$7.99 Each" at bounding box center [988, 184] width 36 height 8
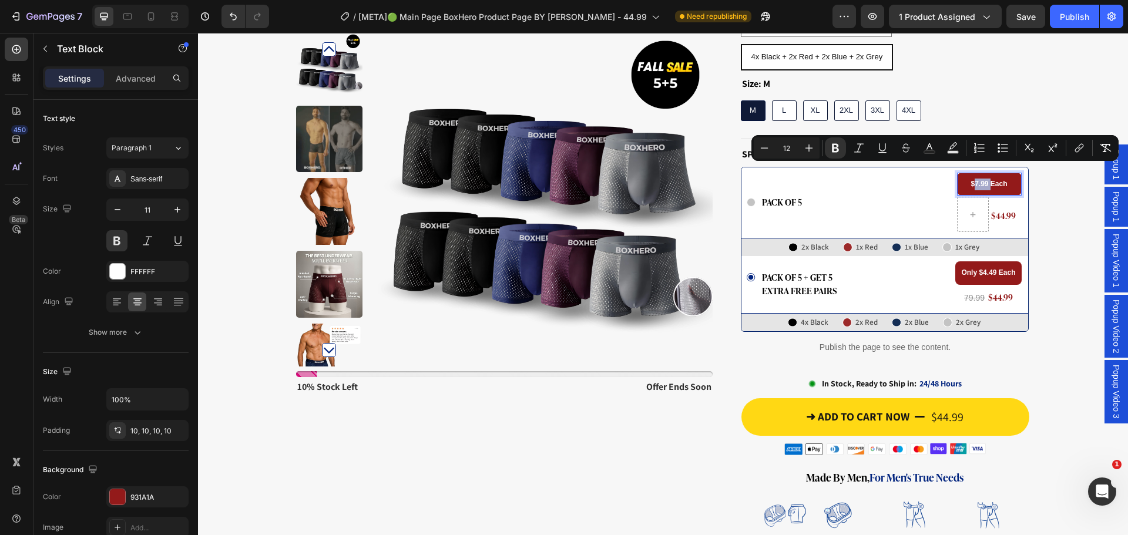
click at [972, 180] on strong "$7.99 Each" at bounding box center [988, 184] width 36 height 8
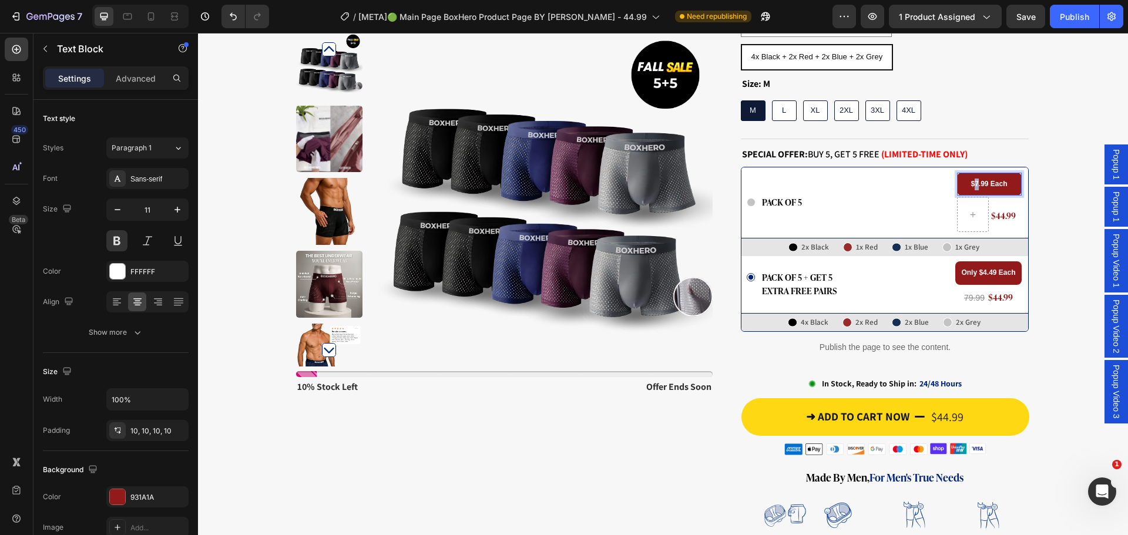
click at [970, 180] on strong "$7.99 Each" at bounding box center [988, 184] width 36 height 8
click at [1087, 13] on div "Publish" at bounding box center [1074, 17] width 29 height 12
click at [1036, 156] on div "Product Images Stock Counter 10% stock left Text Block offer ends soon Text Blo…" at bounding box center [663, 297] width 930 height 1045
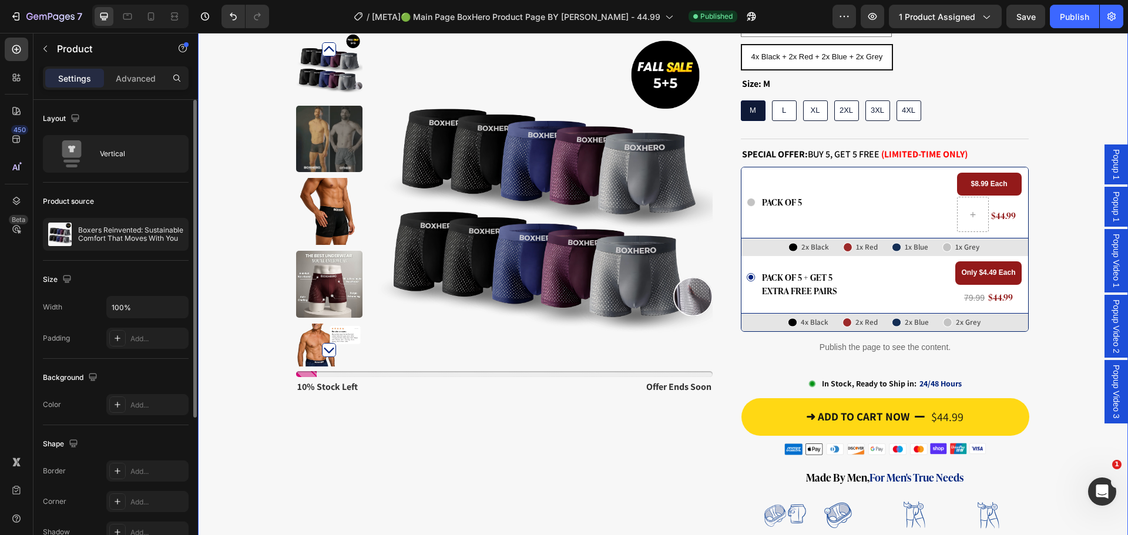
scroll to position [222, 0]
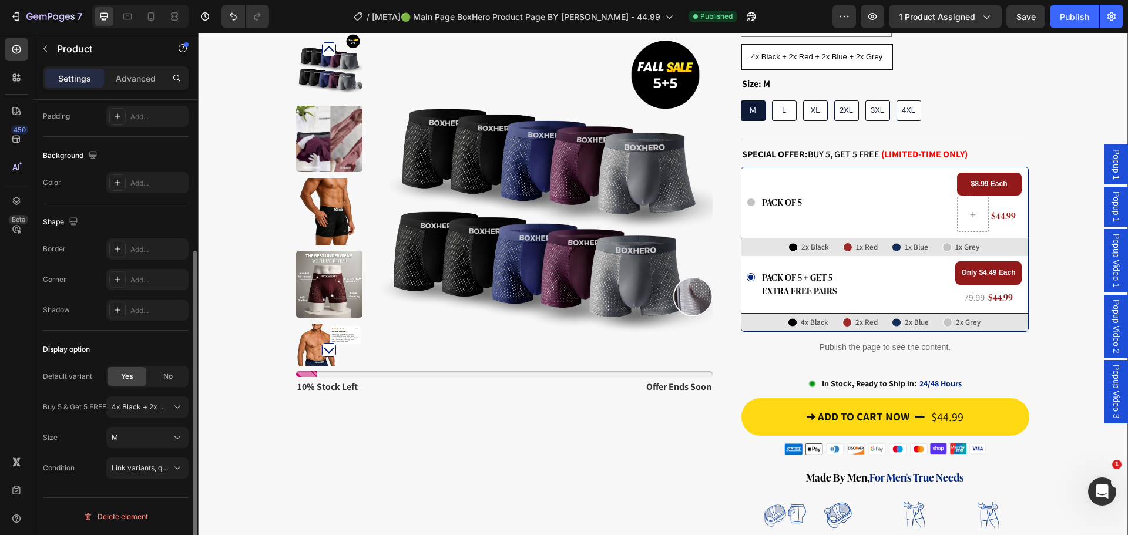
click at [345, 314] on img at bounding box center [329, 284] width 67 height 67
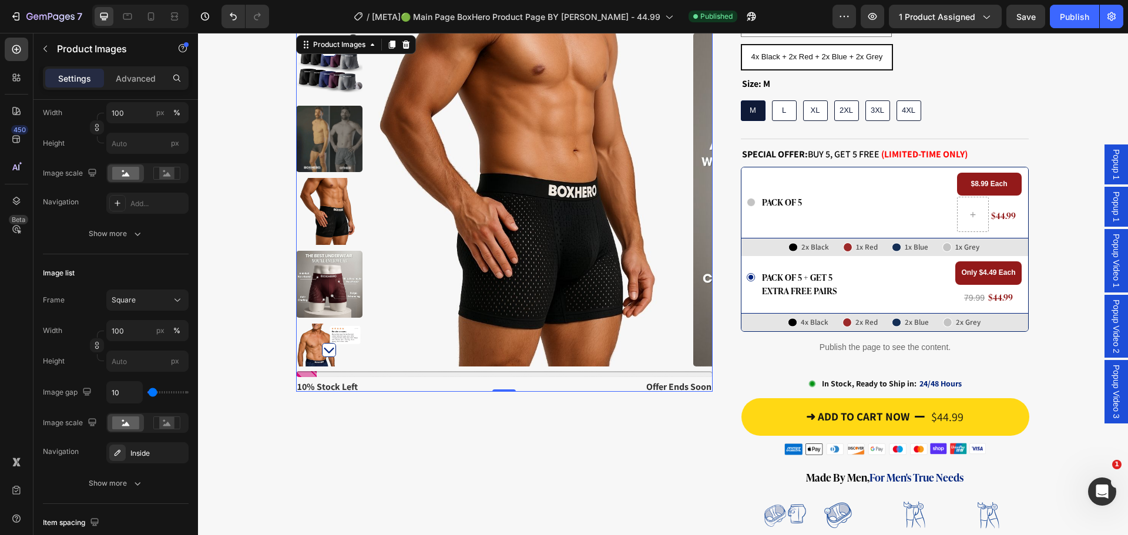
scroll to position [0, 0]
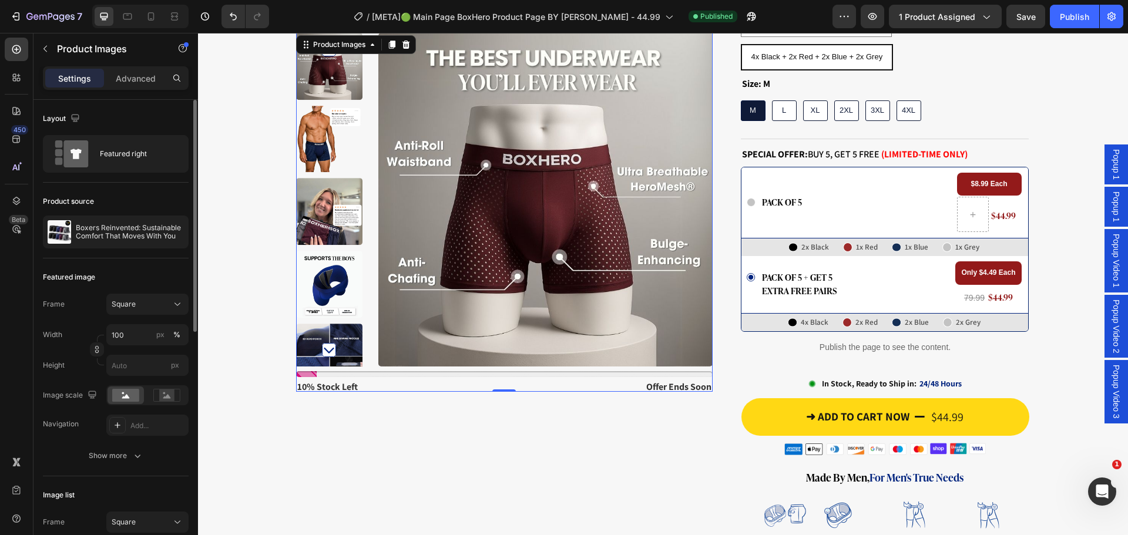
click at [439, 292] on img at bounding box center [545, 200] width 334 height 334
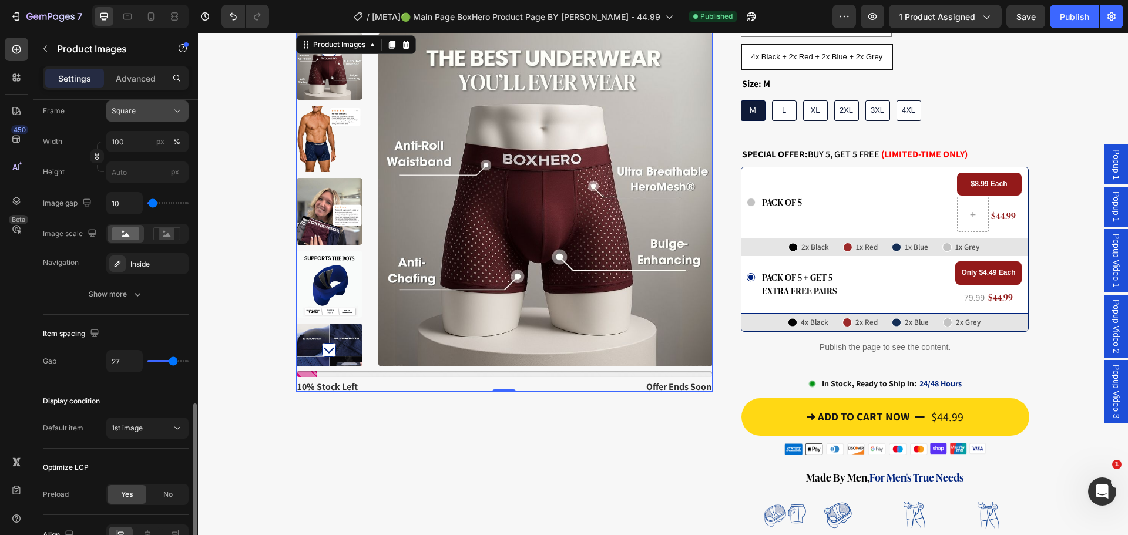
scroll to position [478, 0]
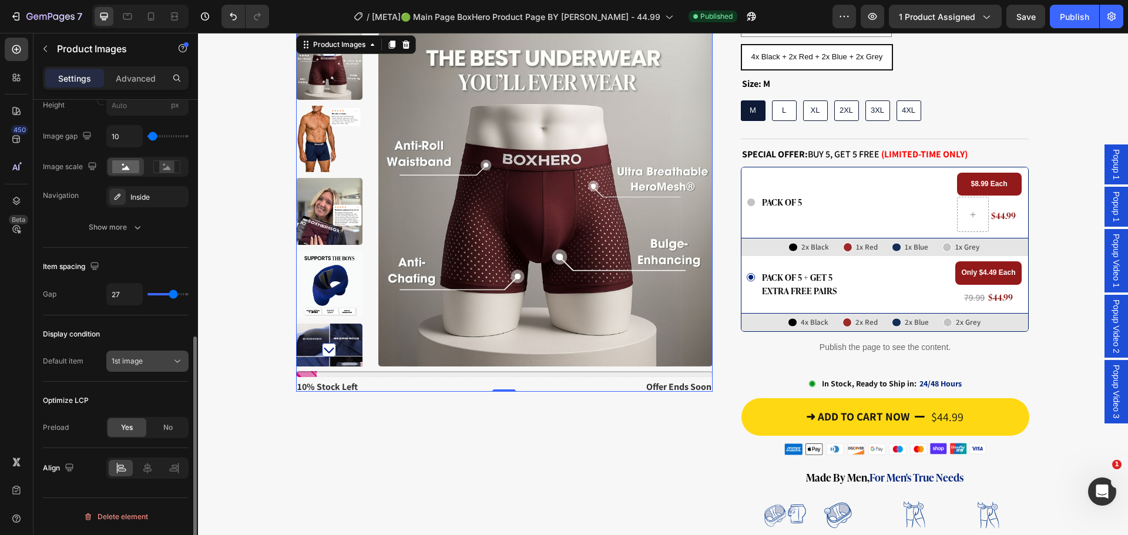
click at [149, 359] on div "1st image" at bounding box center [142, 361] width 60 height 11
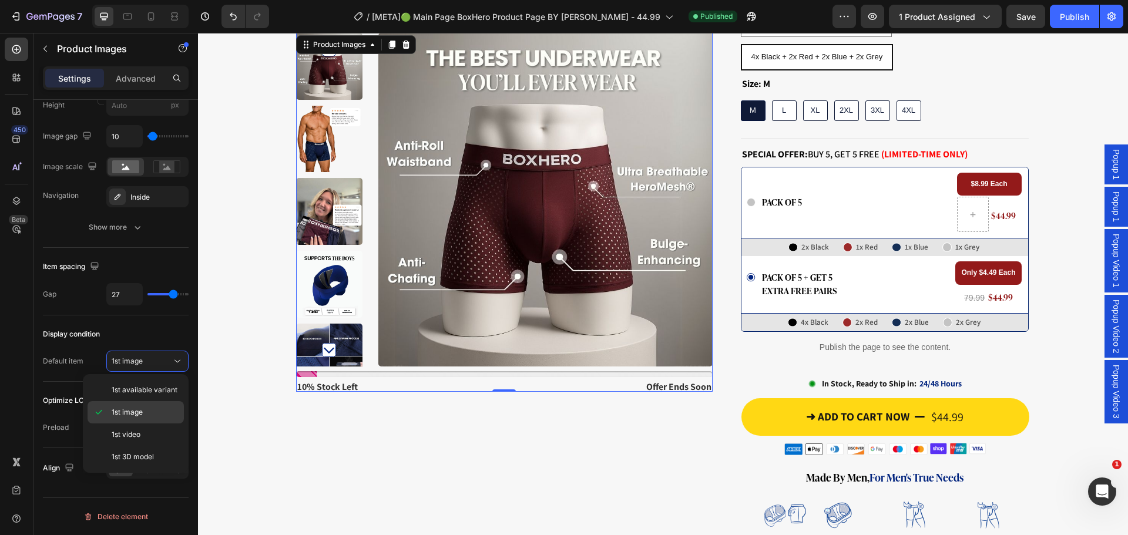
click at [150, 406] on div "1st image" at bounding box center [136, 412] width 96 height 22
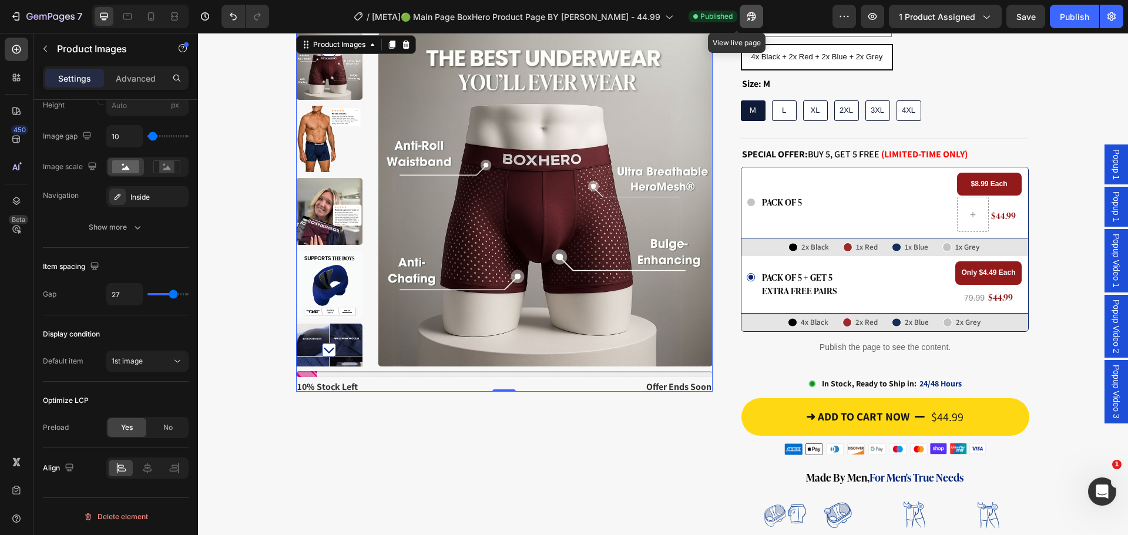
click at [745, 11] on icon "button" at bounding box center [751, 17] width 12 height 12
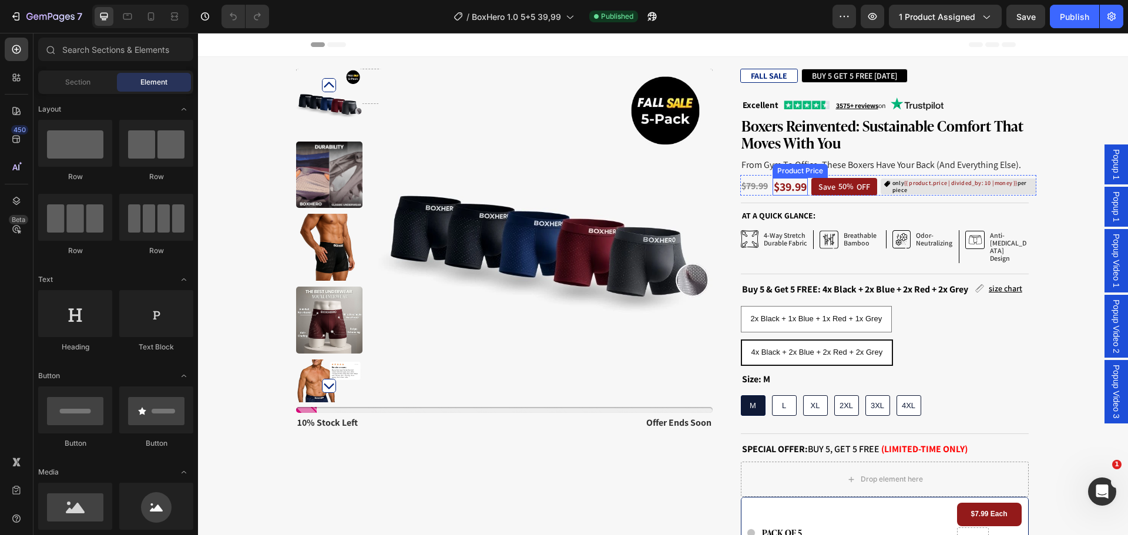
click at [788, 191] on div "$39.99" at bounding box center [789, 187] width 35 height 18
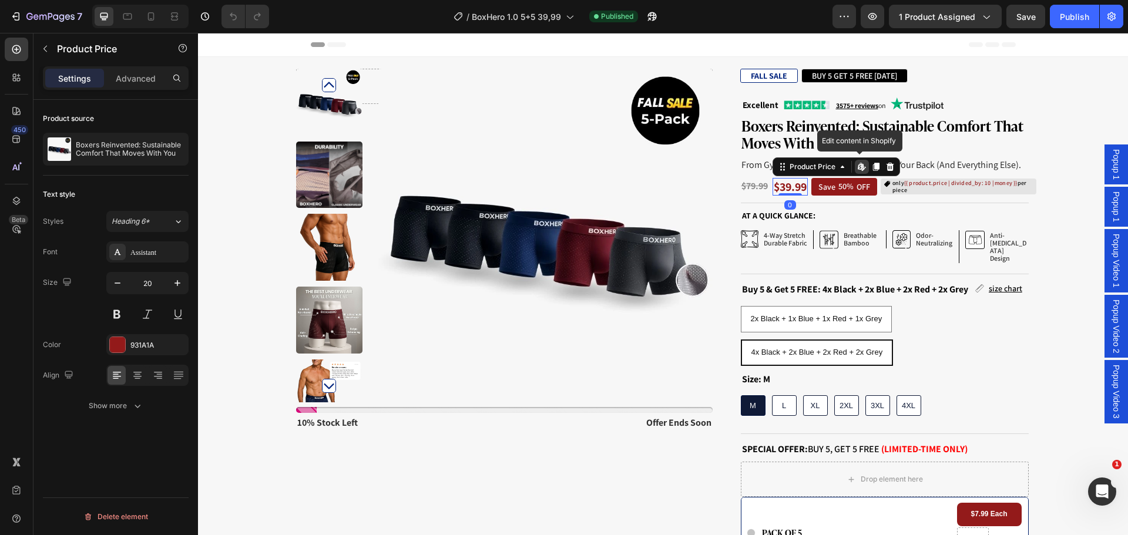
click at [858, 166] on icon at bounding box center [861, 166] width 9 height 9
